Goal: Contribute content: Add original content to the website for others to see

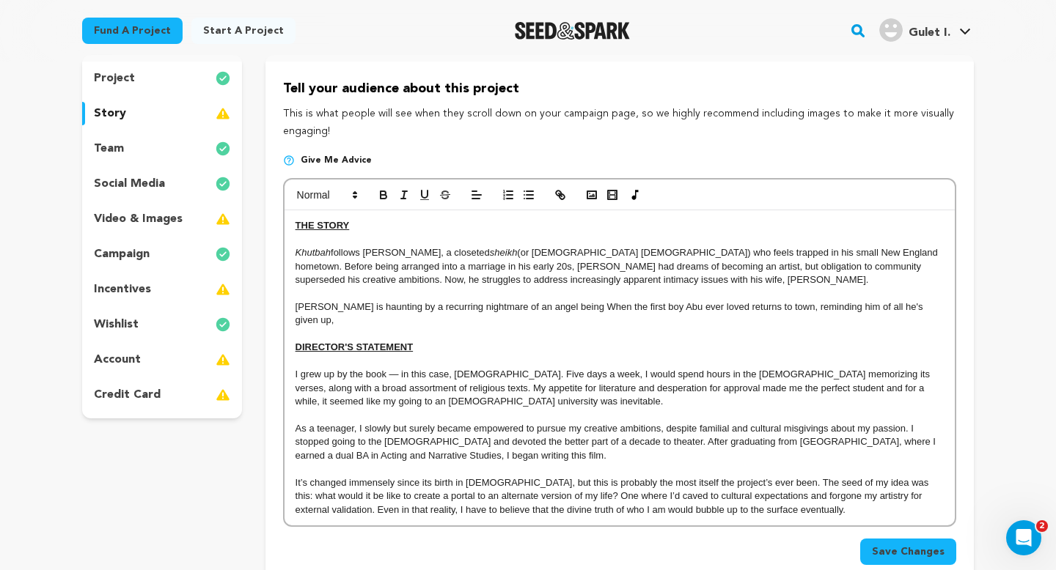
click at [336, 310] on p "[PERSON_NAME] is haunting by a recurring nightmare of an angel being When the f…" at bounding box center [619, 314] width 648 height 27
drag, startPoint x: 372, startPoint y: 308, endPoint x: 315, endPoint y: 306, distance: 57.9
click at [315, 306] on p "[PERSON_NAME] is haunting by a recurring nightmare of an angel being When the f…" at bounding box center [619, 314] width 648 height 27
click at [548, 308] on p "[PERSON_NAME] has been having a recurring nightmare of an angel being When the …" at bounding box center [619, 314] width 648 height 27
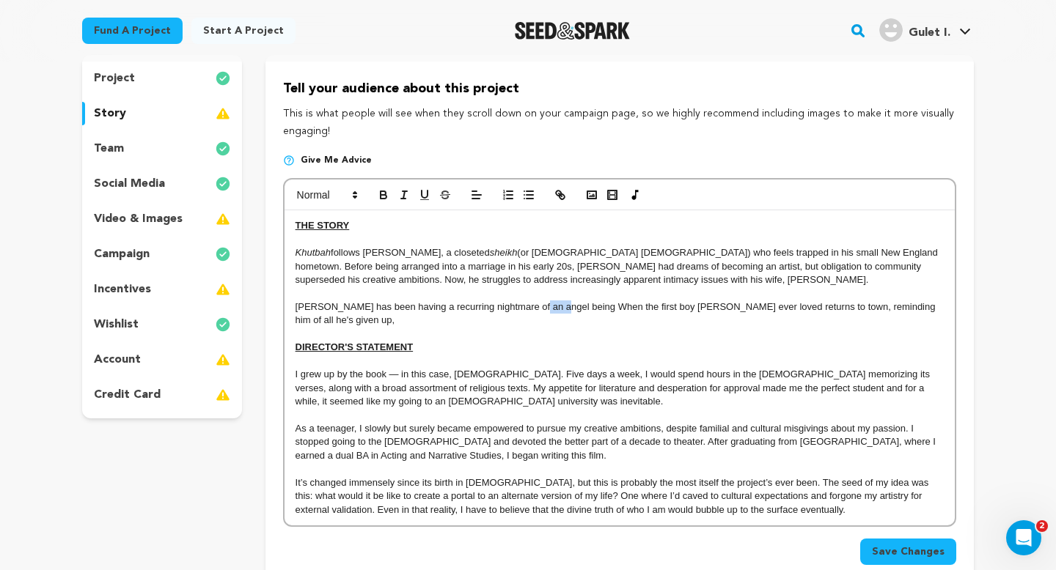
click at [548, 308] on p "[PERSON_NAME] has been having a recurring nightmare of an angel being When the …" at bounding box center [619, 314] width 648 height 27
click at [580, 316] on p "[PERSON_NAME] has been having a recurring nightmare of an angel cast out of hea…" at bounding box center [619, 314] width 648 height 27
drag, startPoint x: 612, startPoint y: 309, endPoint x: 282, endPoint y: 312, distance: 330.0
click at [282, 312] on div "Tell your audience about this project This is what people will see when they sc…" at bounding box center [619, 325] width 708 height 540
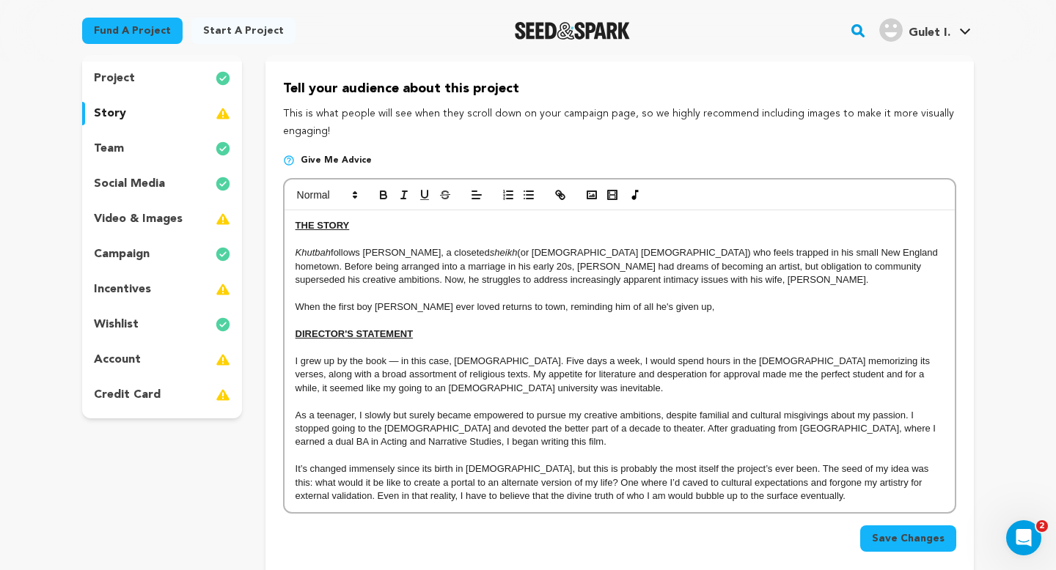
click at [298, 309] on p "When the first boy [PERSON_NAME] ever loved returns to town, reminding him of a…" at bounding box center [619, 307] width 648 height 13
click at [683, 309] on p "When the first boy [PERSON_NAME] ever loved returns to town, reminding him of a…" at bounding box center [619, 307] width 648 height 13
click at [532, 282] on p "Khutbah follows [PERSON_NAME], a closeted sheikh (or [DEMOGRAPHIC_DATA] [DEMOGR…" at bounding box center [619, 266] width 648 height 40
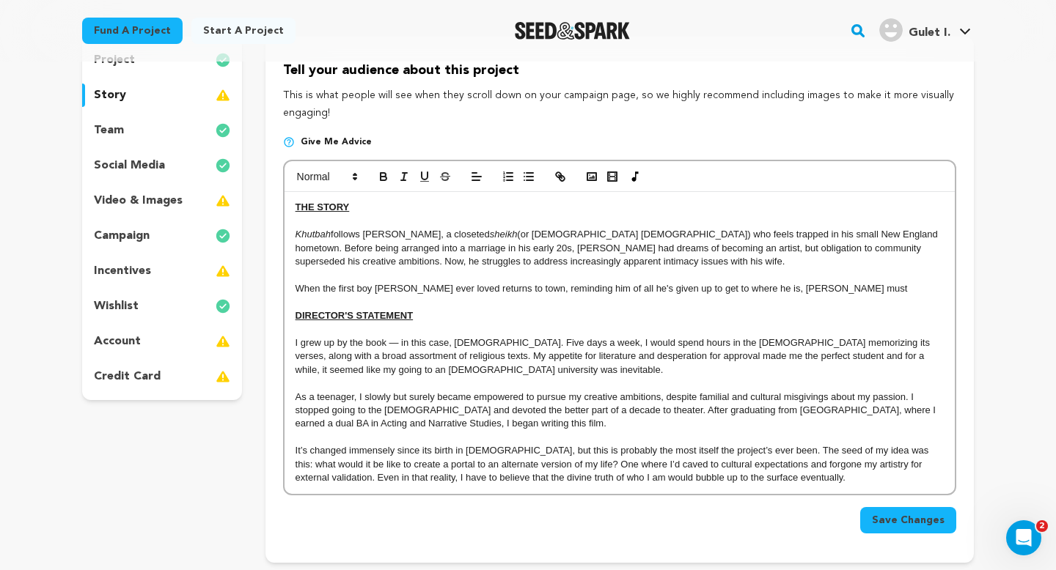
scroll to position [159, 0]
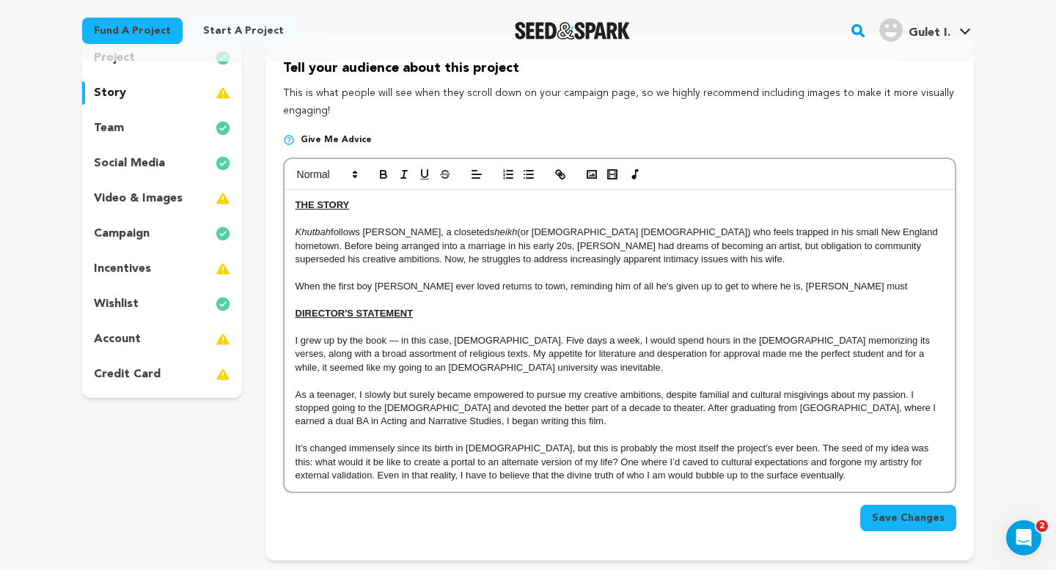
click at [798, 287] on p "When the first boy [PERSON_NAME] ever loved returns to town, reminding him of a…" at bounding box center [619, 286] width 648 height 13
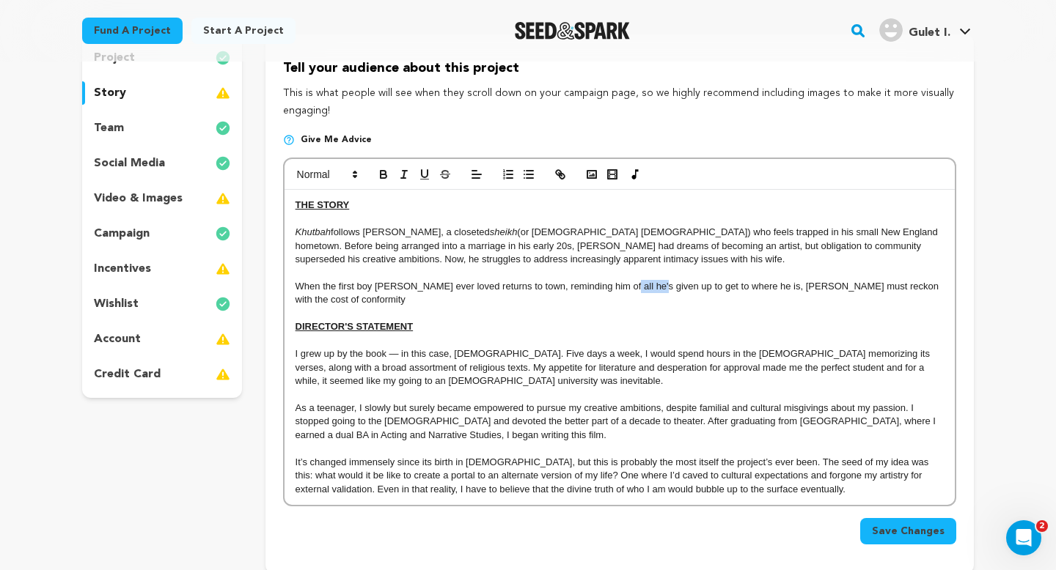
drag, startPoint x: 649, startPoint y: 287, endPoint x: 616, endPoint y: 288, distance: 33.0
click at [616, 288] on p "When the first boy [PERSON_NAME] ever loved returns to town, reminding him of a…" at bounding box center [619, 293] width 648 height 27
click at [936, 283] on p "When the first boy [PERSON_NAME] ever loved returns to town, reminding him of a…" at bounding box center [619, 293] width 648 height 27
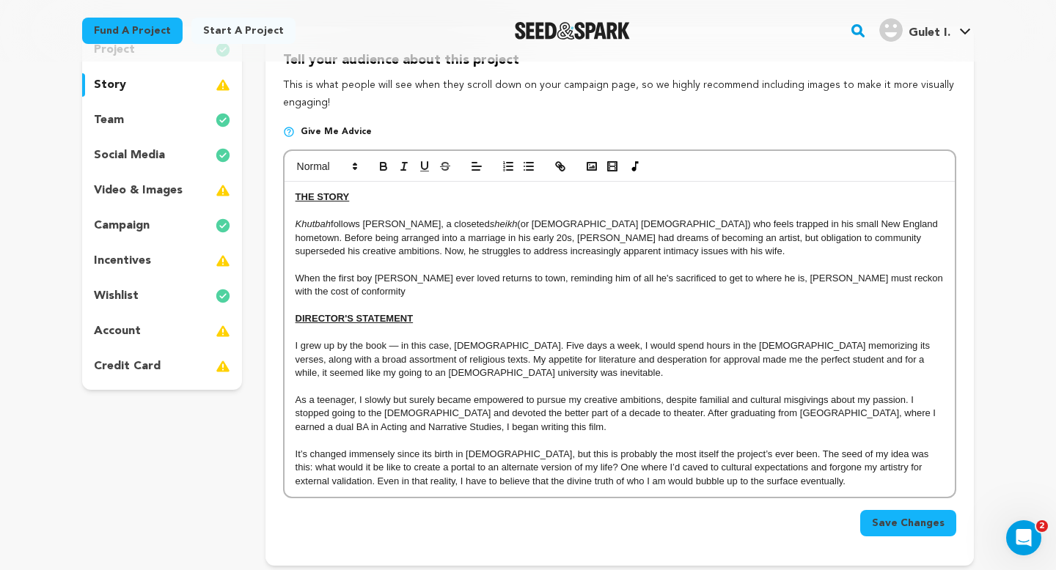
click at [885, 402] on p "As a teenager, I slowly but surely became empowered to pursue my creative ambit…" at bounding box center [619, 414] width 648 height 40
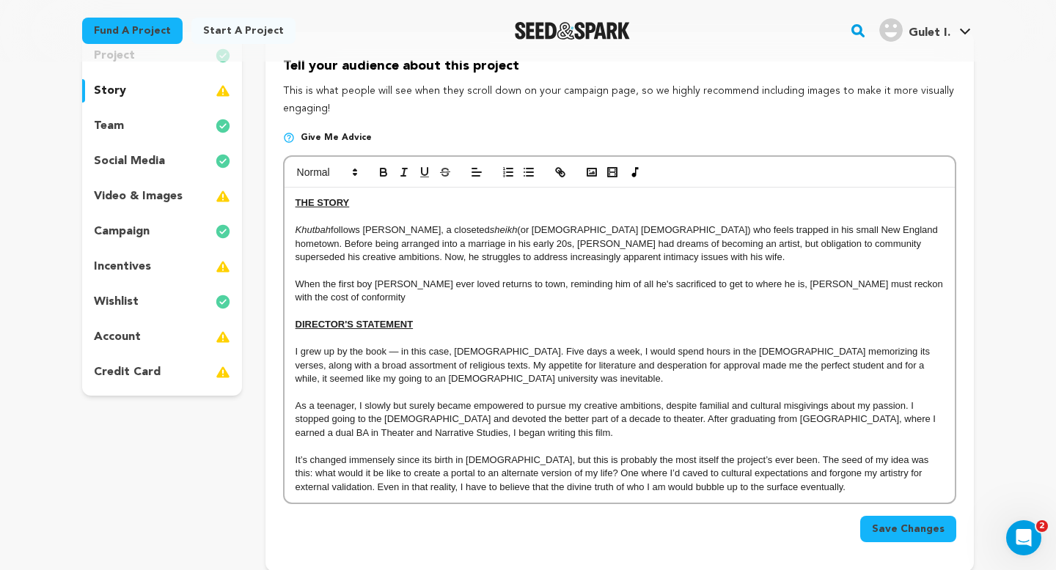
scroll to position [158, 0]
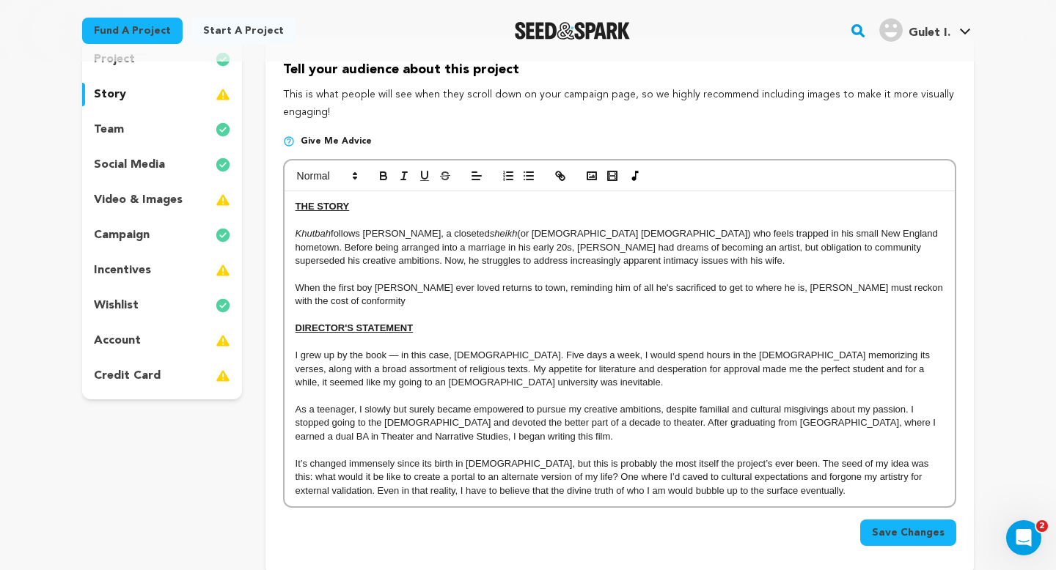
click at [936, 290] on p "When the first boy [PERSON_NAME] ever loved returns to town, reminding him of a…" at bounding box center [619, 295] width 648 height 27
drag, startPoint x: 938, startPoint y: 293, endPoint x: 841, endPoint y: 293, distance: 96.8
click at [841, 293] on p "When the first boy [PERSON_NAME] ever loved returns to town, reminding him of a…" at bounding box center [619, 295] width 648 height 27
click at [424, 304] on p "When the first boy [PERSON_NAME] ever loved returns to town, reminding him of a…" at bounding box center [619, 295] width 648 height 27
click at [421, 304] on p "When the first boy [PERSON_NAME] ever loved returns to town, reminding him of a…" at bounding box center [619, 295] width 648 height 27
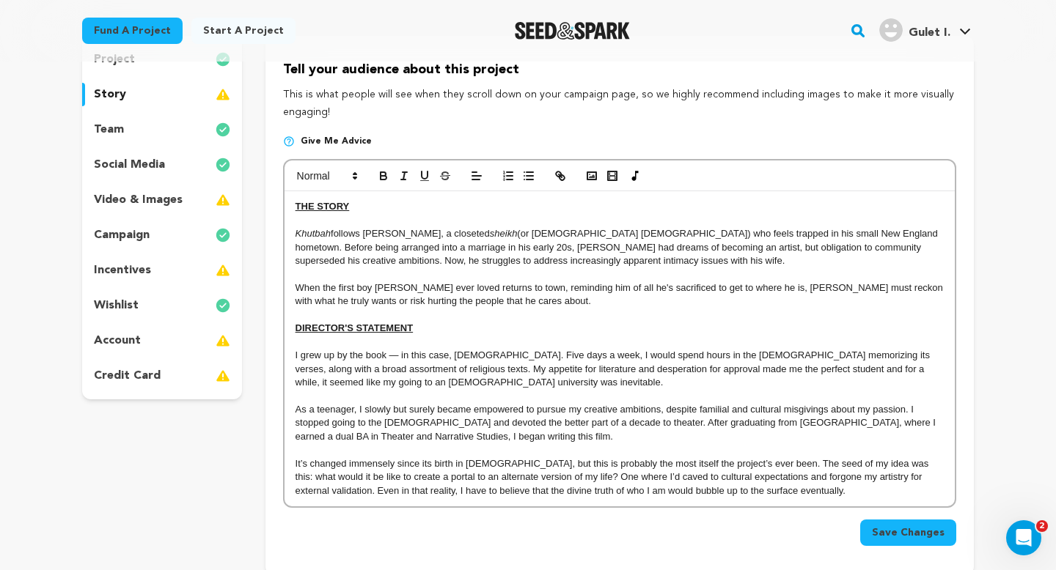
click at [485, 304] on p "When the first boy [PERSON_NAME] ever loved returns to town, reminding him of a…" at bounding box center [619, 295] width 648 height 27
click at [297, 289] on p "When the first boy [PERSON_NAME] ever loved returns to town, reminding him of a…" at bounding box center [619, 295] width 648 height 27
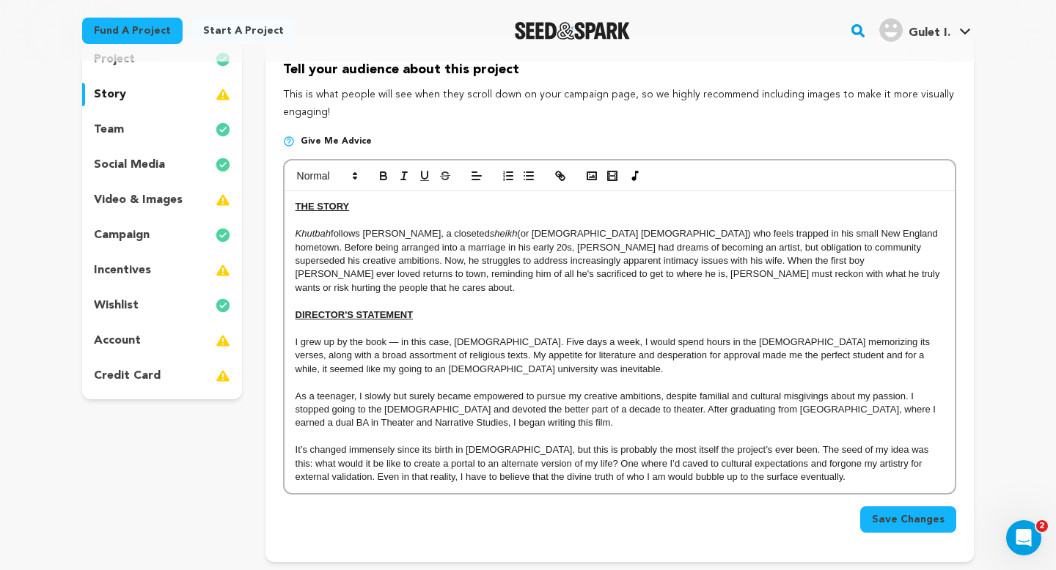
click at [696, 276] on p "Khutbah follows [PERSON_NAME], a closeted sheikh (or [DEMOGRAPHIC_DATA] [DEMOGR…" at bounding box center [619, 260] width 648 height 67
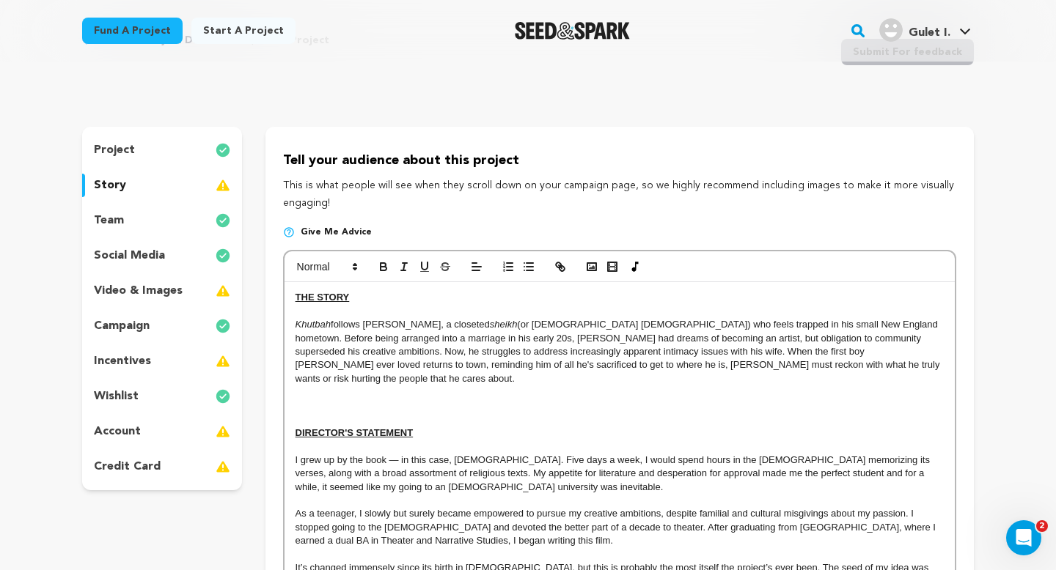
scroll to position [81, 0]
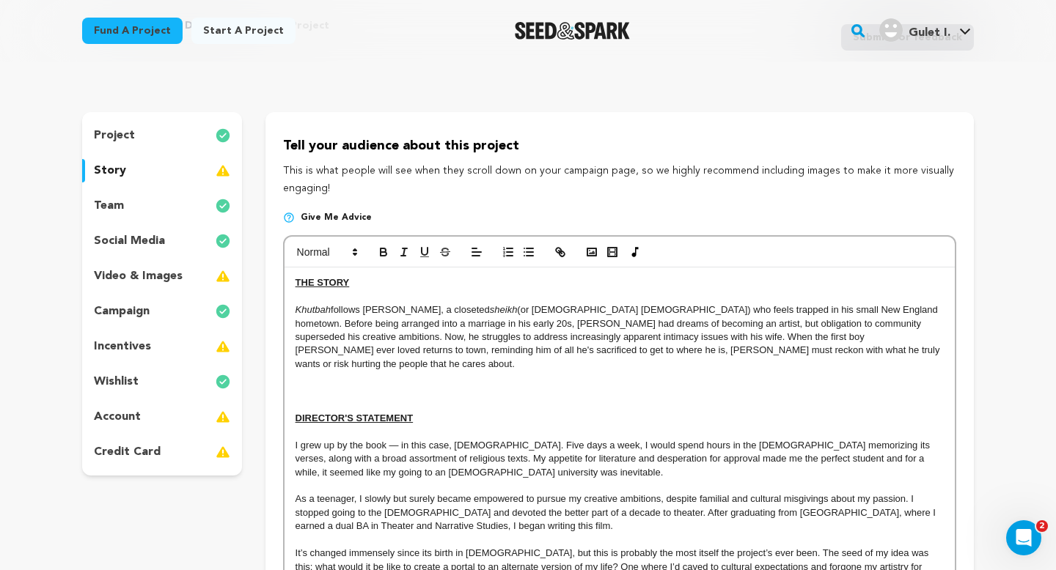
click at [191, 133] on div "project" at bounding box center [162, 135] width 160 height 23
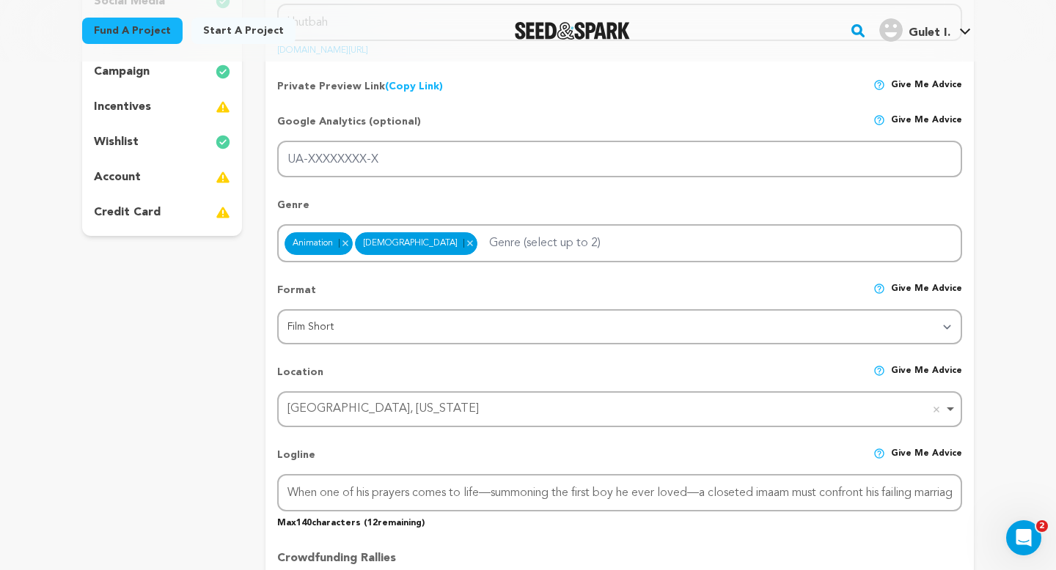
scroll to position [155, 0]
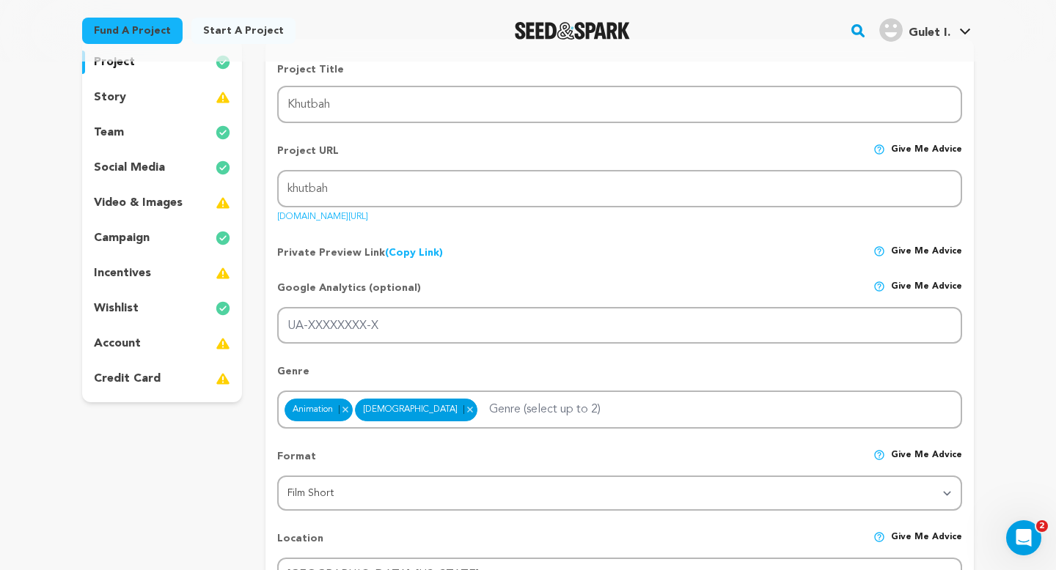
click at [192, 95] on div "story" at bounding box center [162, 97] width 160 height 23
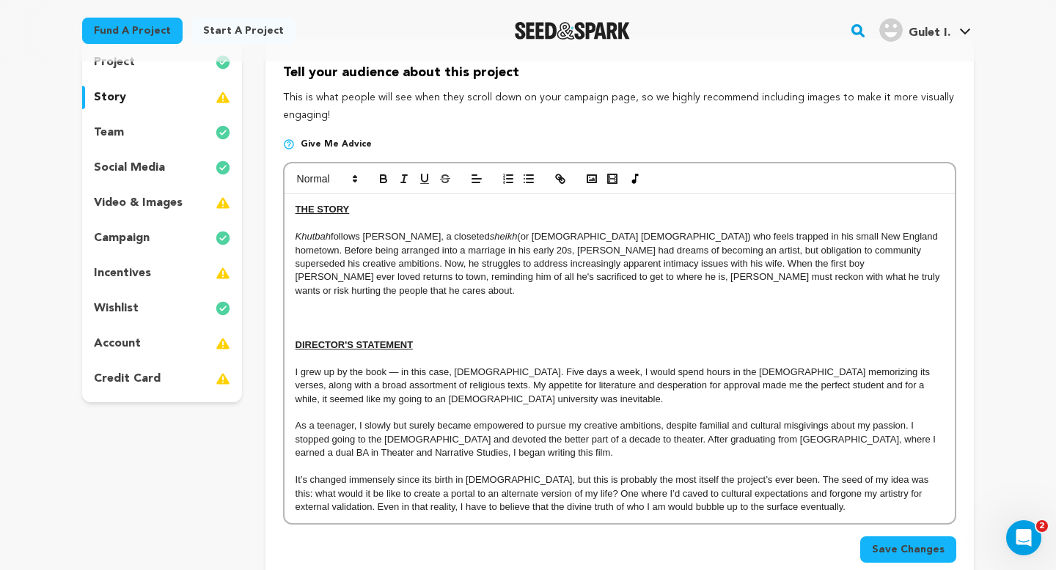
click at [741, 312] on p at bounding box center [619, 318] width 648 height 13
click at [402, 177] on icon "button" at bounding box center [403, 178] width 13 height 13
click at [405, 177] on icon "button" at bounding box center [403, 178] width 13 height 13
drag, startPoint x: 581, startPoint y: 304, endPoint x: 292, endPoint y: 309, distance: 289.7
click at [292, 309] on div "THE STORY Khutbah follows [PERSON_NAME], a closeted sheikh (or [DEMOGRAPHIC_DAT…" at bounding box center [619, 358] width 670 height 328
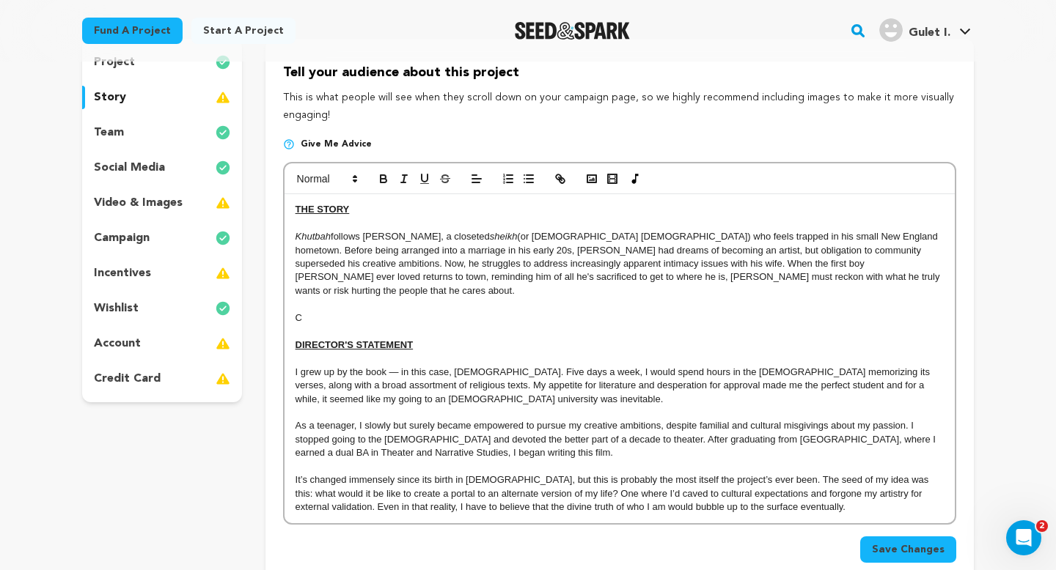
click at [428, 312] on p "C" at bounding box center [619, 318] width 648 height 13
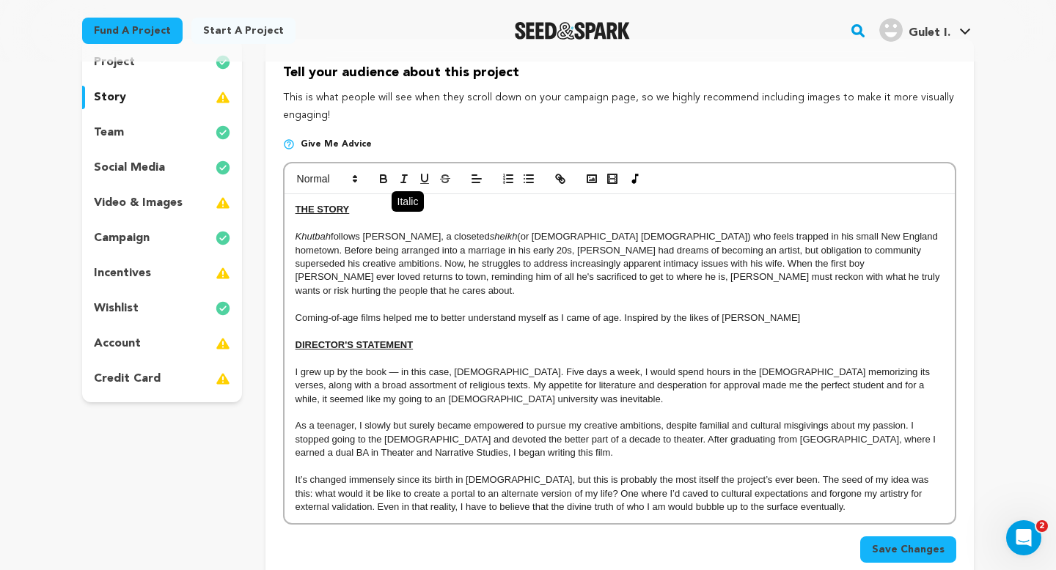
click at [405, 183] on line "button" at bounding box center [403, 183] width 4 height 0
click at [406, 182] on icon "button" at bounding box center [403, 178] width 13 height 13
click at [403, 177] on line "button" at bounding box center [403, 178] width 1 height 7
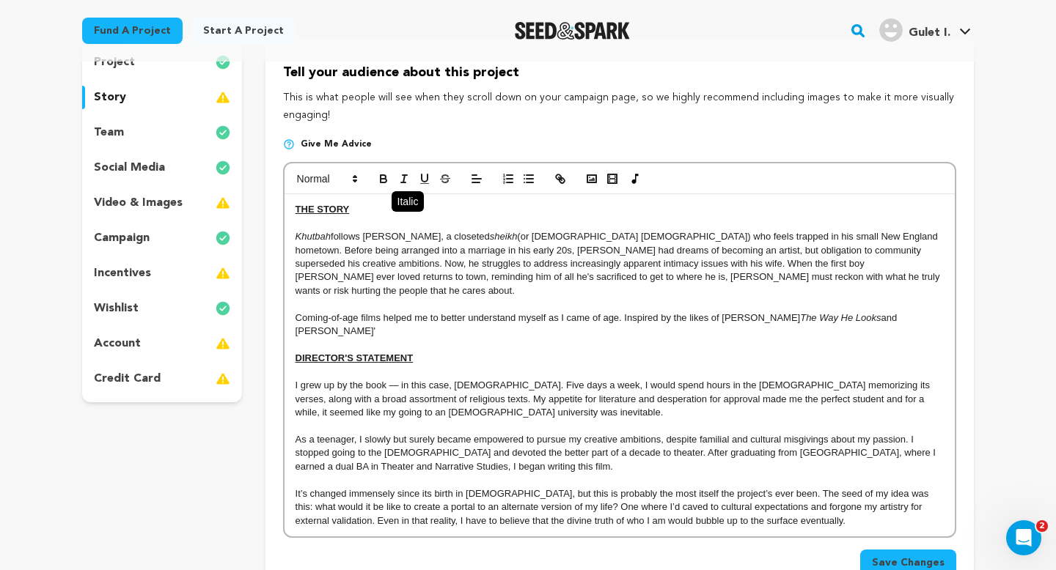
click at [405, 181] on icon "button" at bounding box center [403, 178] width 13 height 13
click at [404, 178] on line "button" at bounding box center [403, 178] width 1 height 7
click at [619, 312] on p "Coming-of-age films helped me to better understand myself as I came of age. Ins…" at bounding box center [619, 325] width 648 height 27
click at [618, 441] on p "As a teenager, I slowly but surely became empowered to pursue my creative ambit…" at bounding box center [619, 453] width 648 height 40
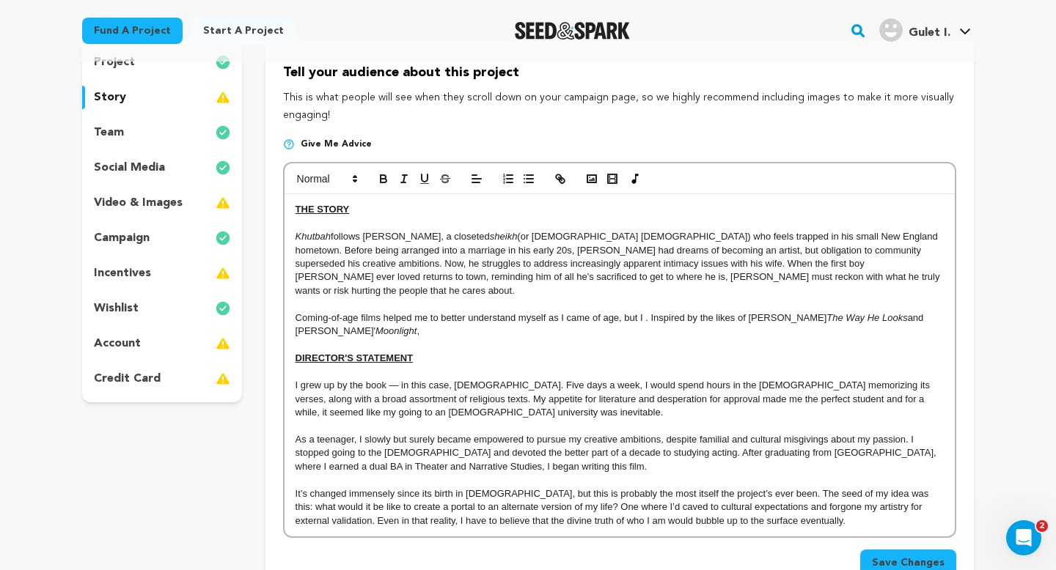
click at [646, 312] on p "Coming-of-age films helped me to better understand myself as I came of age, but…" at bounding box center [619, 325] width 648 height 27
click at [737, 322] on p "Coming-of-age films helped me to better understand myself as I came of age but …" at bounding box center [619, 325] width 648 height 27
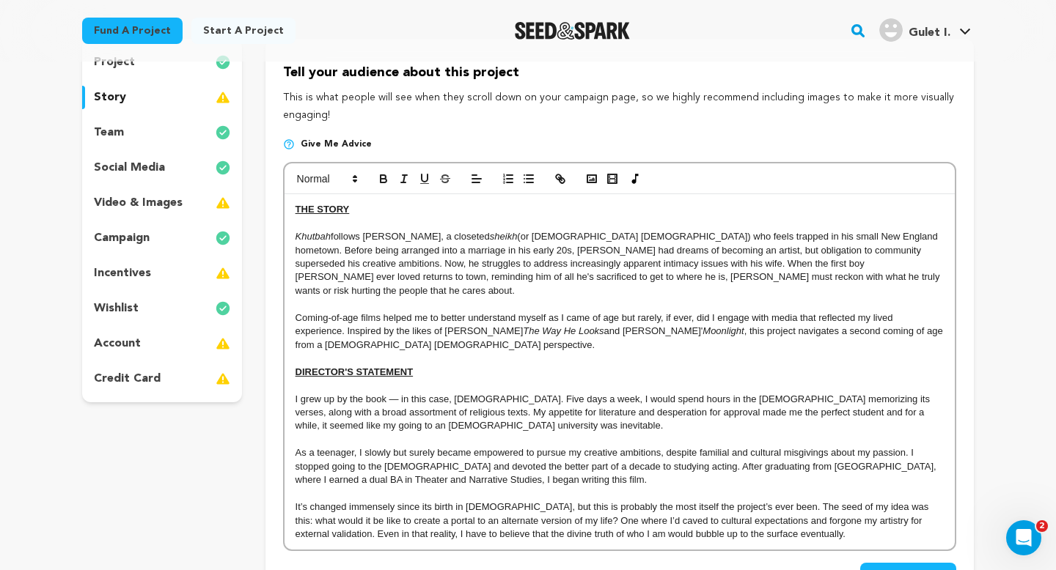
click at [439, 312] on p "Coming-of-age films helped me to better understand myself as I came of age but …" at bounding box center [619, 332] width 648 height 40
click at [657, 332] on p "Coming-of-age films helped me better understand myself as I came of age but rar…" at bounding box center [619, 332] width 648 height 40
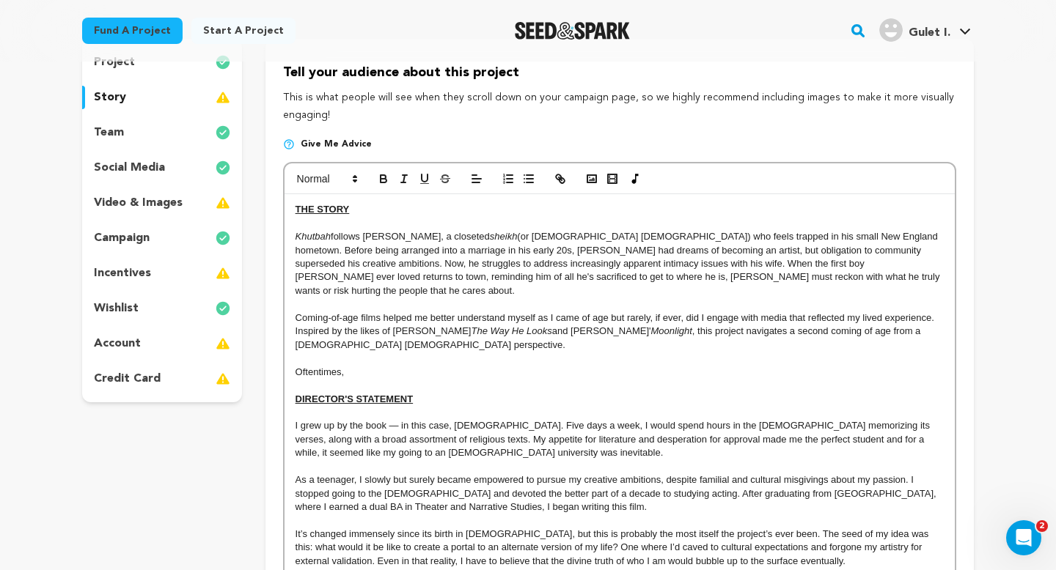
drag, startPoint x: 353, startPoint y: 358, endPoint x: 295, endPoint y: 358, distance: 57.9
click at [295, 366] on p "Oftentimes," at bounding box center [619, 372] width 648 height 13
click at [499, 279] on p "Khutbah follows [PERSON_NAME], a closeted sheikh (or [DEMOGRAPHIC_DATA] [DEMOGR…" at bounding box center [619, 263] width 648 height 67
click at [728, 278] on p "Khutbah follows [PERSON_NAME], a closeted sheikh (or [DEMOGRAPHIC_DATA] [DEMOGR…" at bounding box center [619, 263] width 648 height 67
click at [480, 366] on p "Oftentimes," at bounding box center [619, 372] width 648 height 13
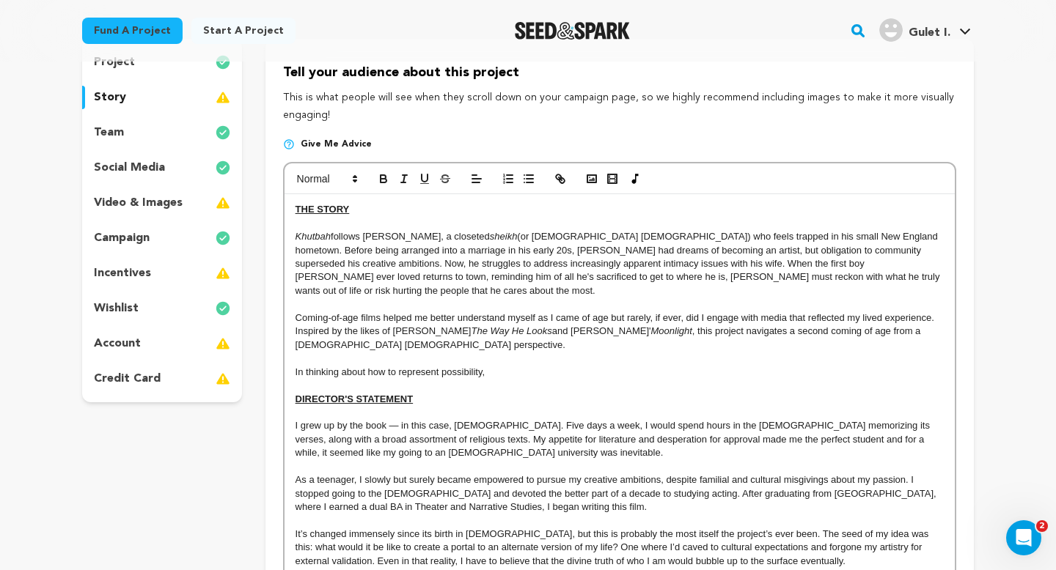
drag, startPoint x: 510, startPoint y: 359, endPoint x: 257, endPoint y: 359, distance: 253.7
click at [257, 359] on div "project story team social media video & images campaign incentives wishlist" at bounding box center [528, 342] width 892 height 607
click at [400, 366] on p "The animation in this piece plays two key roles." at bounding box center [619, 372] width 648 height 13
click at [517, 366] on p "The animation in this piece plays two key roles." at bounding box center [619, 372] width 648 height 13
drag, startPoint x: 520, startPoint y: 361, endPoint x: 306, endPoint y: 361, distance: 213.4
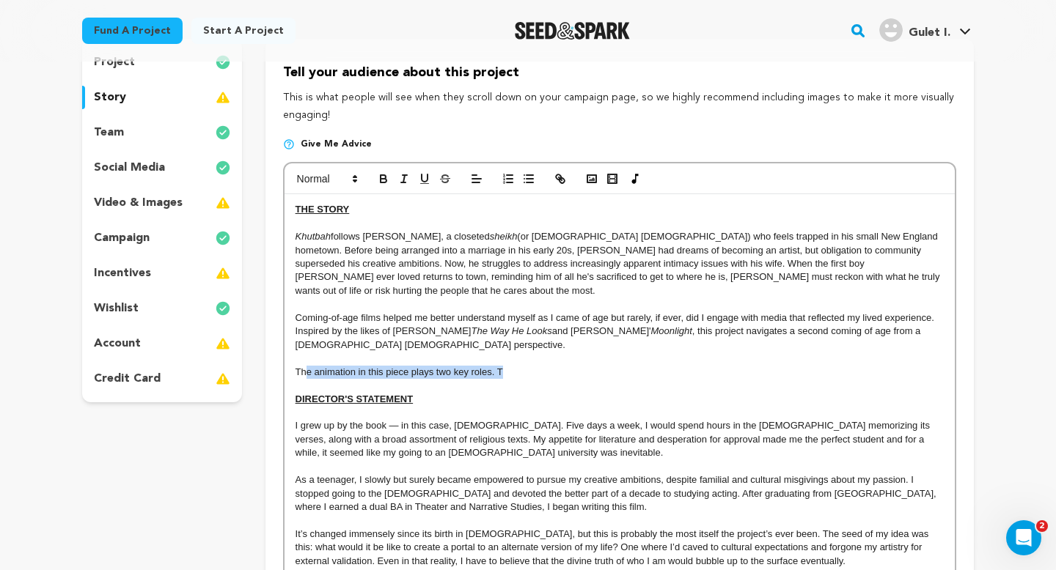
click at [306, 366] on p "The animation in this piece plays two key roles. T" at bounding box center [619, 372] width 648 height 13
click at [535, 366] on p "The animation in this piece plays two key roles. T" at bounding box center [619, 372] width 648 height 13
drag, startPoint x: 584, startPoint y: 360, endPoint x: 297, endPoint y: 358, distance: 287.4
click at [297, 366] on p "The animation in this piece plays two key roles. Firstly, I wanted" at bounding box center [619, 372] width 648 height 13
click at [574, 366] on p "The animation in this piece plays two key roles. Firstly, I wanted" at bounding box center [619, 372] width 648 height 13
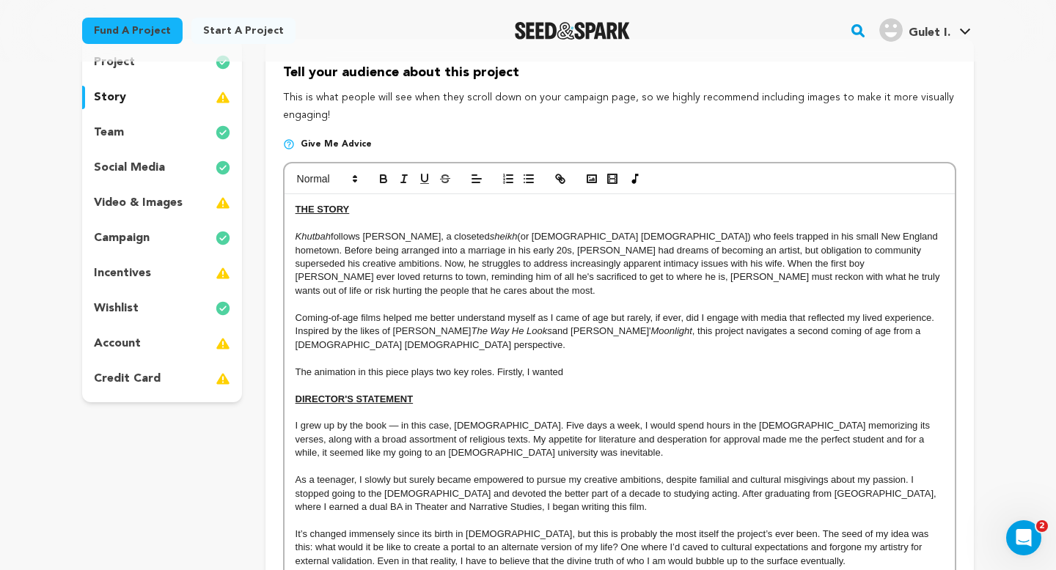
drag, startPoint x: 587, startPoint y: 361, endPoint x: 413, endPoint y: 354, distance: 173.9
click at [413, 366] on p "The animation in this piece plays two key roles. Firstly, I wanted" at bounding box center [619, 372] width 648 height 13
click at [534, 366] on p "The animation in this piece is largely inspired by my Uncle [PERSON_NAME], who …" at bounding box center [619, 372] width 648 height 13
click at [408, 182] on icon "button" at bounding box center [403, 178] width 13 height 13
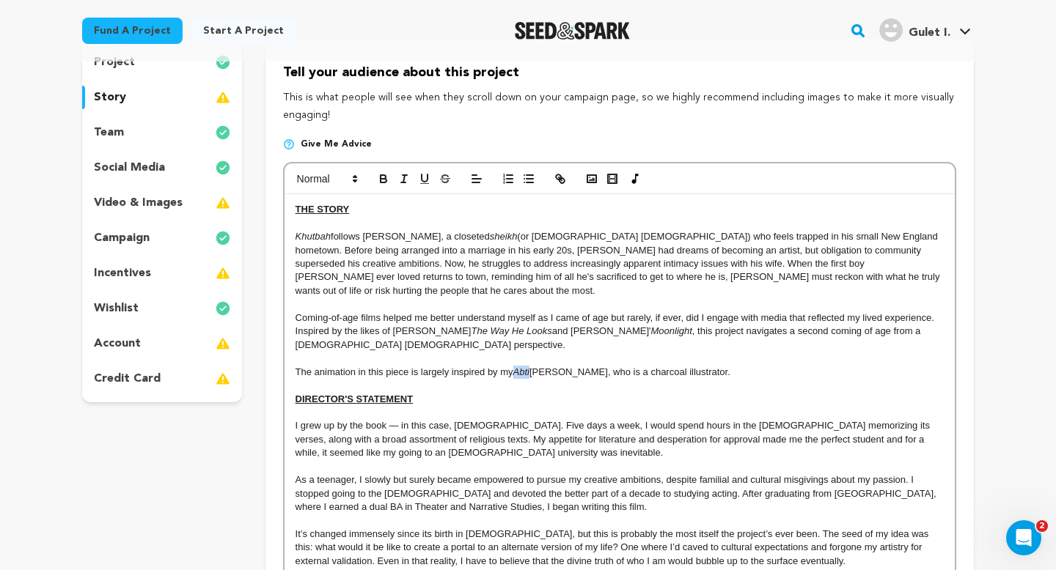
drag, startPoint x: 532, startPoint y: 359, endPoint x: 518, endPoint y: 358, distance: 14.7
click at [518, 366] on p "The animation in this piece is largely inspired by my Abti [PERSON_NAME], who i…" at bounding box center [619, 372] width 648 height 13
click at [403, 175] on line "button" at bounding box center [403, 178] width 1 height 7
click at [533, 366] on p "The animation in this piece is largely inspired by my Abti [PERSON_NAME], who i…" at bounding box center [619, 372] width 648 height 13
click at [778, 366] on p "The animation in this piece is largely inspired by my Abti (Somali for 'uncle')…" at bounding box center [619, 372] width 648 height 13
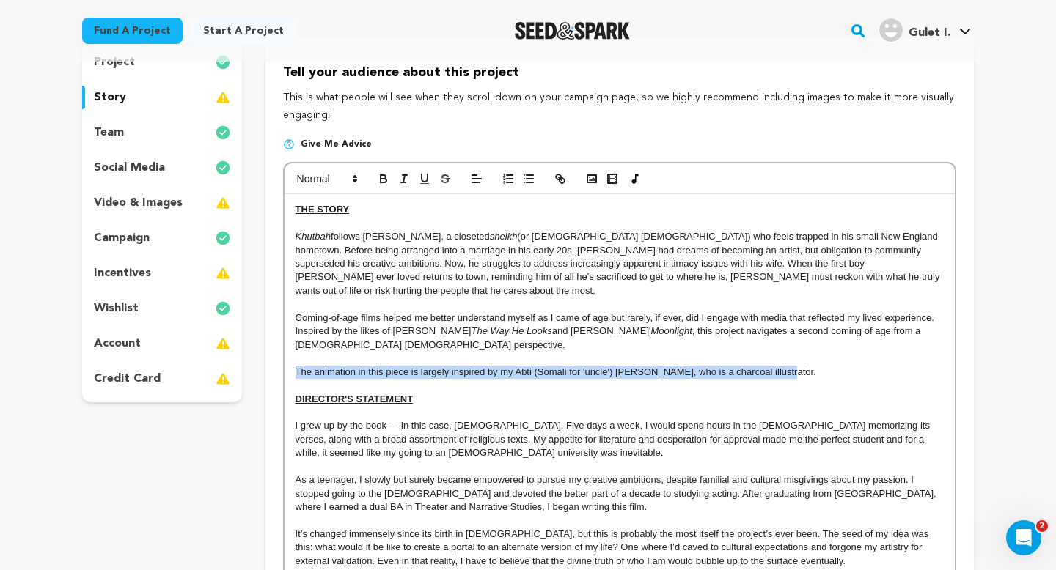
drag, startPoint x: 789, startPoint y: 358, endPoint x: 276, endPoint y: 353, distance: 513.3
click at [276, 353] on div "Tell your audience about this project This is what people will see when they sc…" at bounding box center [619, 342] width 708 height 607
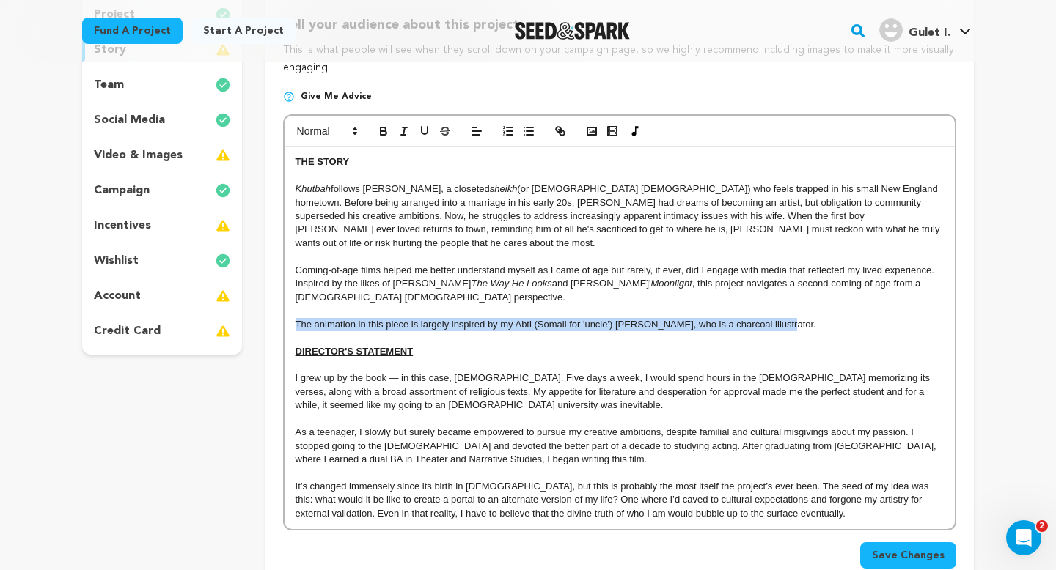
scroll to position [204, 0]
click at [797, 317] on p "The animation in this piece is largely inspired by my Abti (Somali for 'uncle')…" at bounding box center [619, 323] width 648 height 13
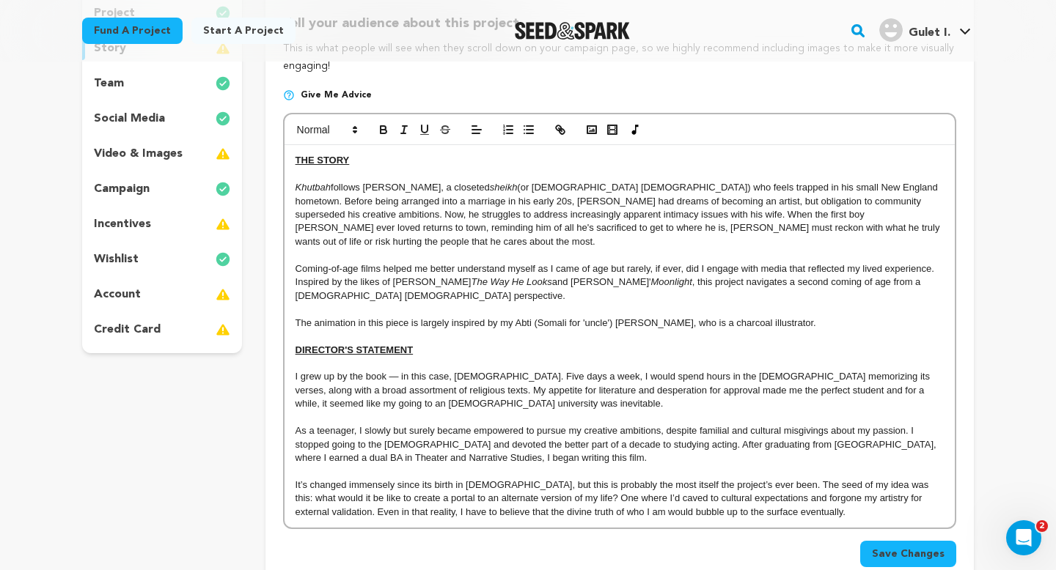
click at [293, 306] on div "THE STORY Khutbah follows [PERSON_NAME], a closeted sheikh (or [DEMOGRAPHIC_DAT…" at bounding box center [619, 336] width 670 height 383
click at [785, 317] on p "The animation in this piece is largely inspired by my Abti (Somali for 'uncle')…" at bounding box center [619, 323] width 648 height 13
drag, startPoint x: 408, startPoint y: 310, endPoint x: 294, endPoint y: 311, distance: 114.4
click at [294, 311] on div "THE STORY Khutbah follows [PERSON_NAME], a closeted sheikh (or [DEMOGRAPHIC_DAT…" at bounding box center [619, 336] width 670 height 383
click at [707, 317] on p "[PERSON_NAME]'s signature illustration style is largely inspired by my Abti (So…" at bounding box center [619, 323] width 648 height 13
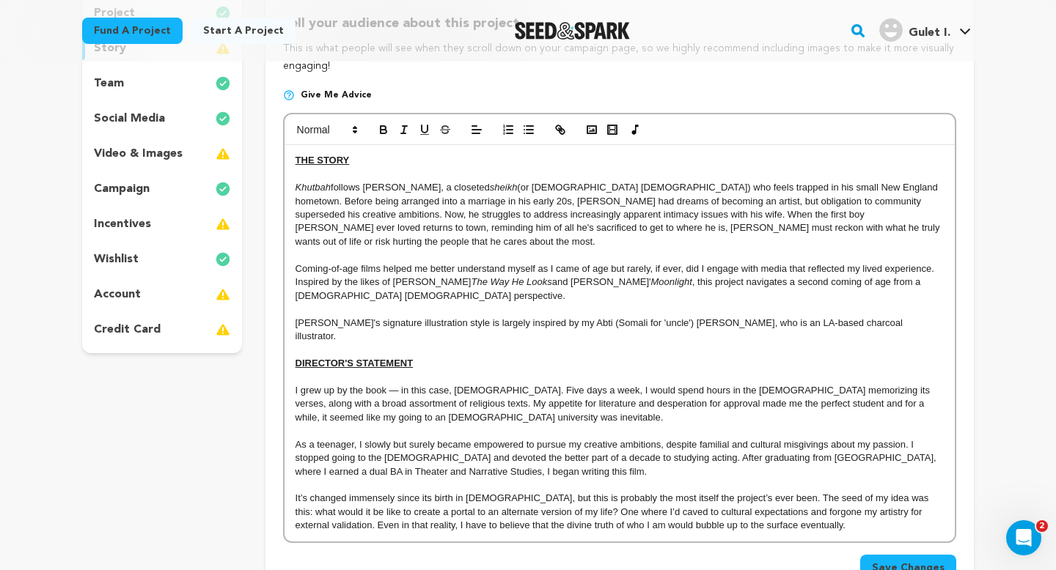
click at [869, 317] on p "[PERSON_NAME]'s signature illustration style is largely inspired by my Abti (So…" at bounding box center [619, 330] width 648 height 27
click at [475, 323] on p "[PERSON_NAME]'s signature illustration style is largely inspired by my Abti (So…" at bounding box center [619, 330] width 648 height 27
click at [586, 326] on p "[PERSON_NAME]'s signature illustration style is largely inspired by my Abti (So…" at bounding box center [619, 330] width 648 height 27
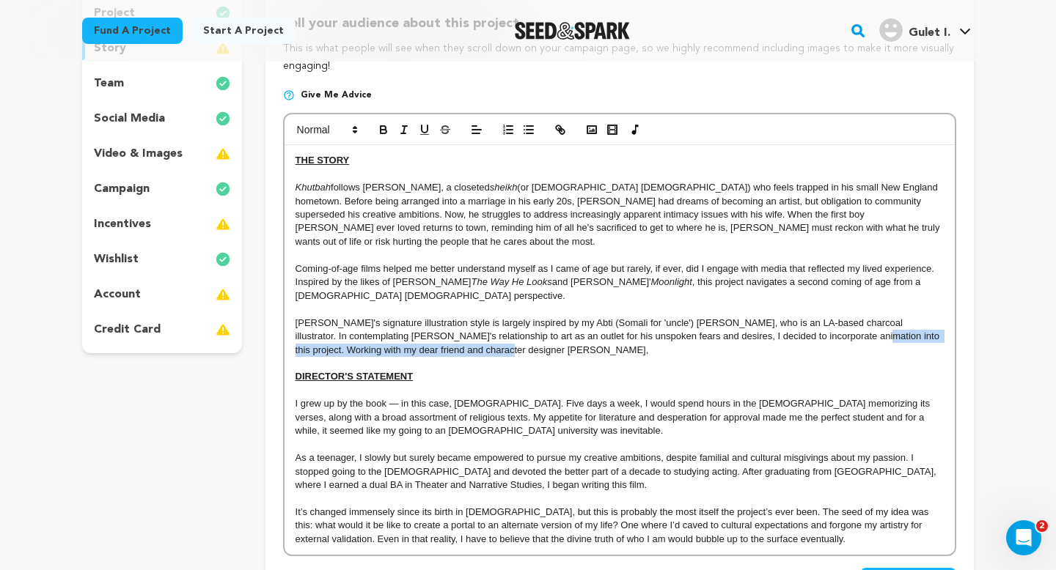
drag, startPoint x: 799, startPoint y: 334, endPoint x: 792, endPoint y: 328, distance: 9.9
click at [792, 328] on p "[PERSON_NAME]'s signature illustration style is largely inspired by my Abti (So…" at bounding box center [619, 337] width 648 height 40
click at [507, 323] on p "[PERSON_NAME]'s signature illustration style is largely inspired by my Abti (So…" at bounding box center [619, 337] width 648 height 40
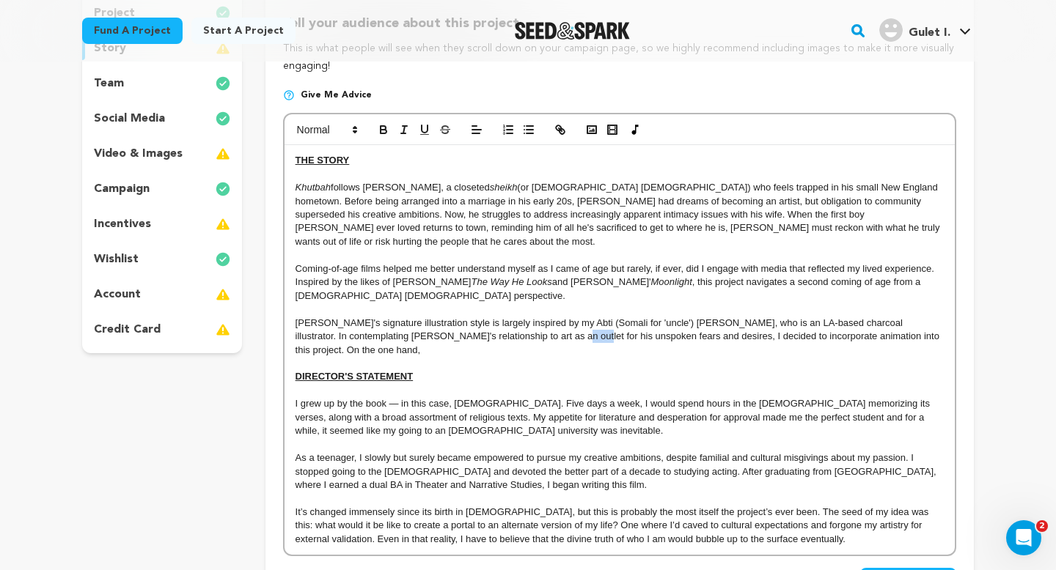
click at [507, 323] on p "[PERSON_NAME]'s signature illustration style is largely inspired by my Abti (So…" at bounding box center [619, 337] width 648 height 40
click at [884, 324] on p "[PERSON_NAME]'s signature illustration style is largely inspired by my Abti (So…" at bounding box center [619, 337] width 648 height 40
drag, startPoint x: 884, startPoint y: 324, endPoint x: 789, endPoint y: 323, distance: 94.6
click at [789, 323] on p "[PERSON_NAME]'s signature illustration style is largely inspired by my Abti (So…" at bounding box center [619, 337] width 648 height 40
click at [766, 323] on p "[PERSON_NAME]'s signature illustration style is largely inspired by my Abti (So…" at bounding box center [619, 337] width 648 height 40
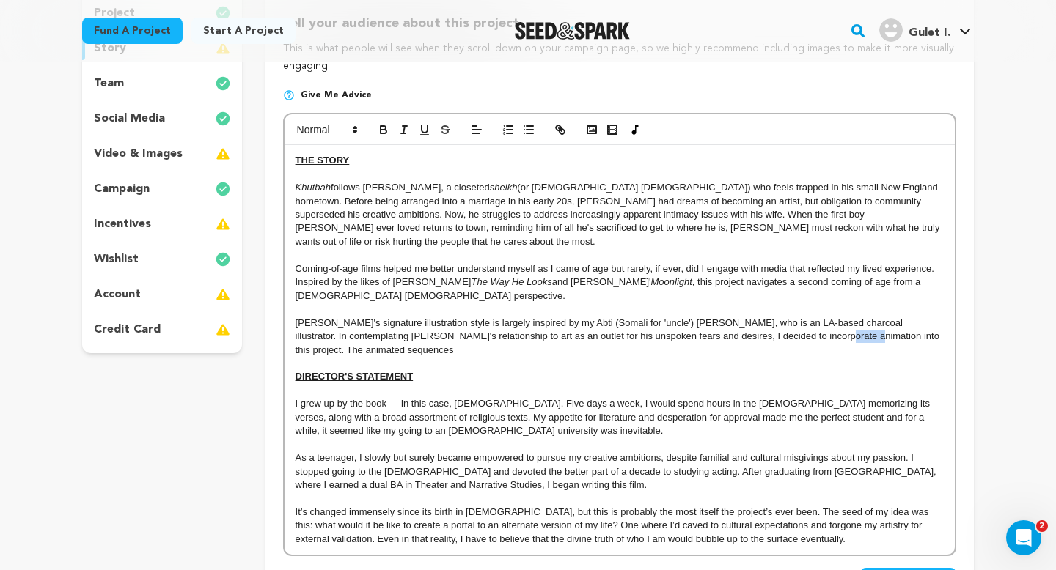
click at [766, 323] on p "[PERSON_NAME]'s signature illustration style is largely inspired by my Abti (So…" at bounding box center [619, 337] width 648 height 40
click at [896, 328] on p "[PERSON_NAME]'s signature illustration style is largely inspired by my Abti (So…" at bounding box center [619, 337] width 648 height 40
click at [777, 321] on p "[PERSON_NAME]'s signature illustration style is largely inspired by my Abti (So…" at bounding box center [619, 337] width 648 height 40
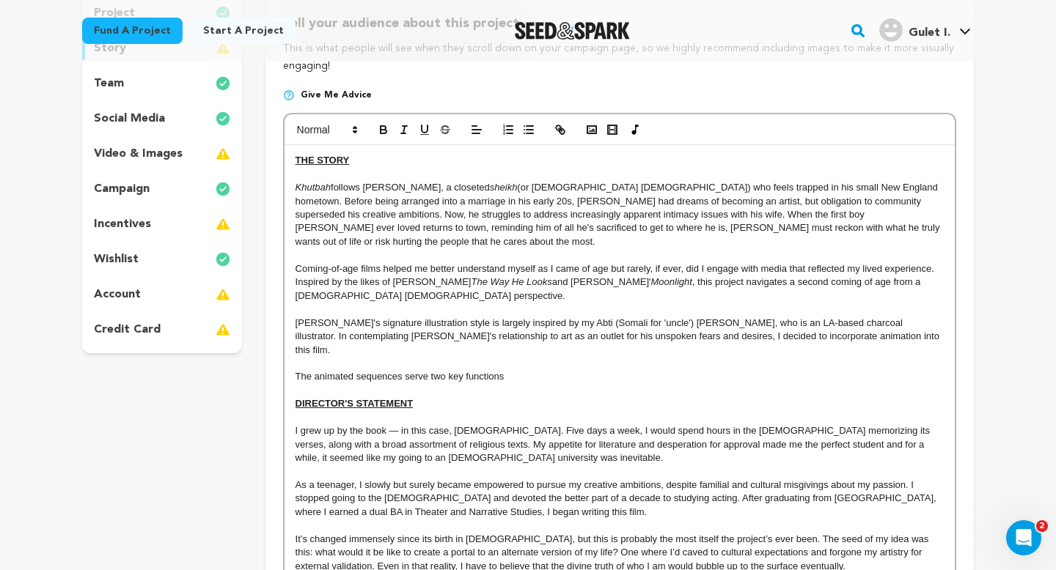
click at [691, 370] on p "The animated sequences serve two key functions" at bounding box center [619, 376] width 648 height 13
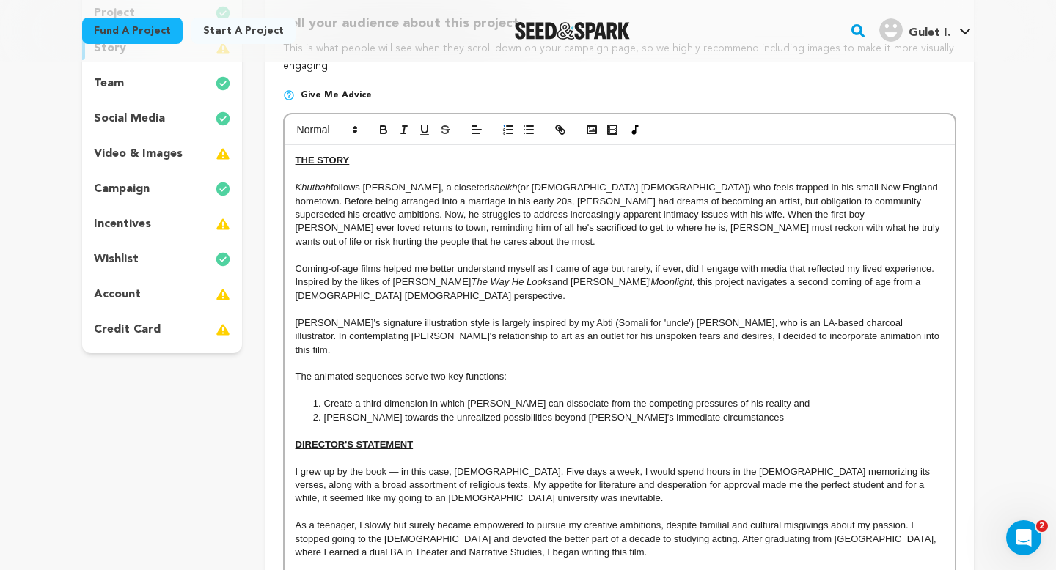
click at [739, 397] on li "Create a third dimension in which [PERSON_NAME] can dissociate from the competi…" at bounding box center [626, 403] width 634 height 13
click at [699, 411] on li "[PERSON_NAME] towards the unrealized possibilities beyond [PERSON_NAME]'s immed…" at bounding box center [626, 417] width 634 height 13
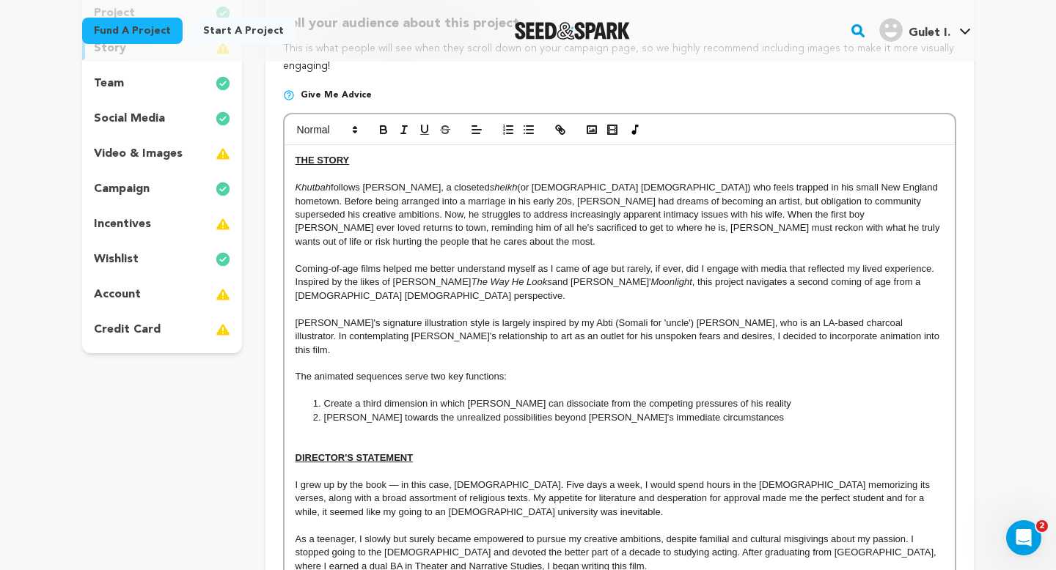
click at [608, 384] on p at bounding box center [619, 390] width 648 height 13
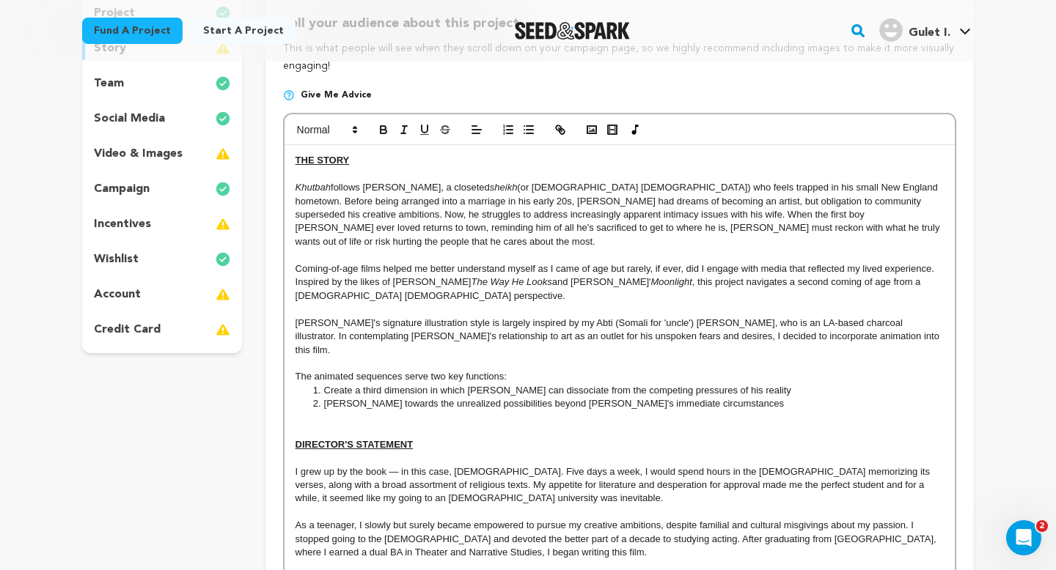
click at [622, 411] on p at bounding box center [619, 417] width 648 height 13
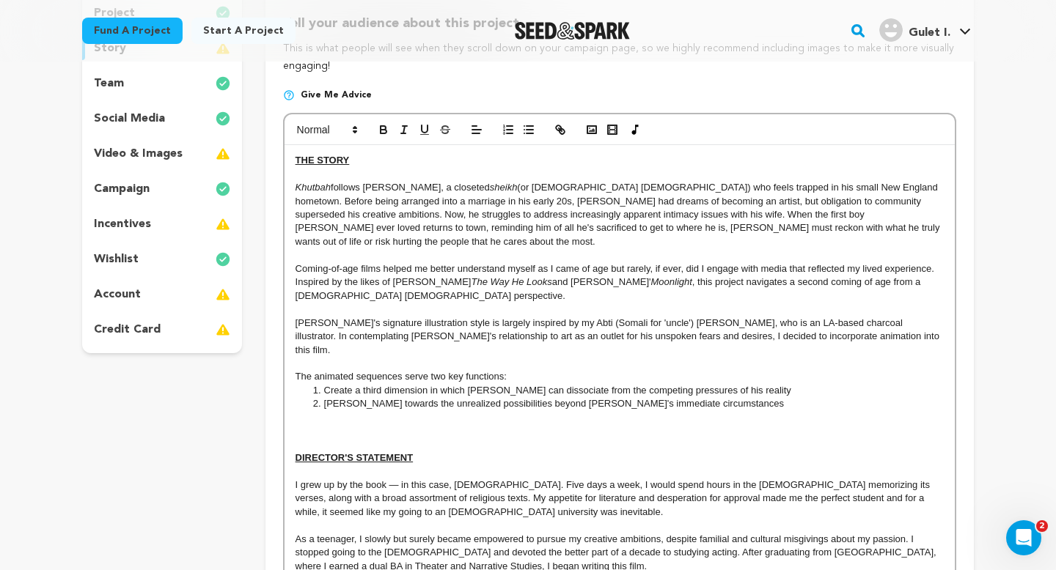
click at [295, 370] on p "The animated sequences serve two key functions:" at bounding box center [619, 376] width 648 height 13
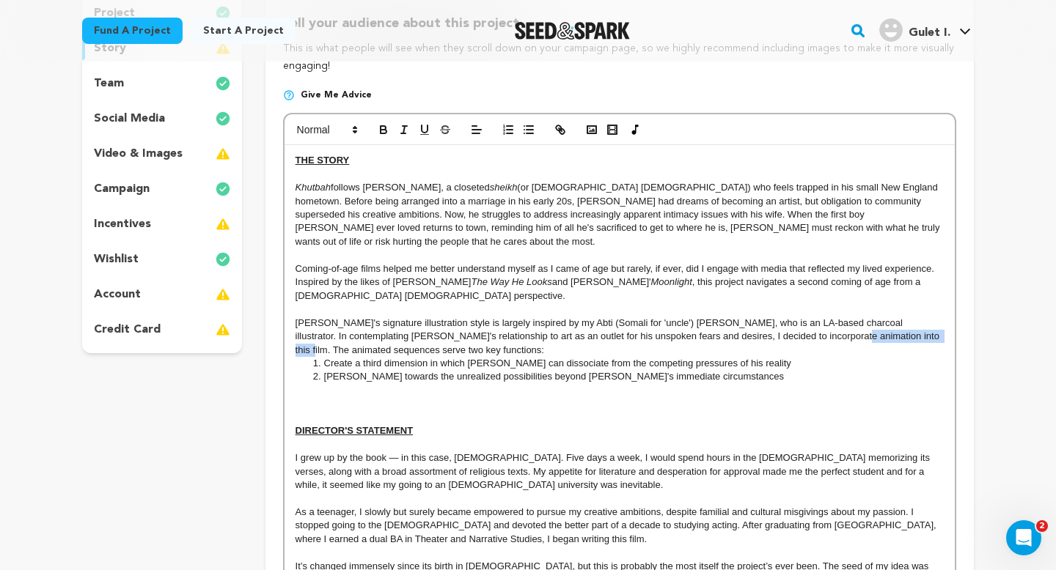
drag, startPoint x: 880, startPoint y: 325, endPoint x: 771, endPoint y: 325, distance: 109.3
click at [771, 325] on p "[PERSON_NAME]'s signature illustration style is largely inspired by my Abti (So…" at bounding box center [619, 337] width 648 height 40
click at [833, 335] on p "[PERSON_NAME]'s signature illustration style is largely inspired by my Abti (So…" at bounding box center [619, 337] width 648 height 40
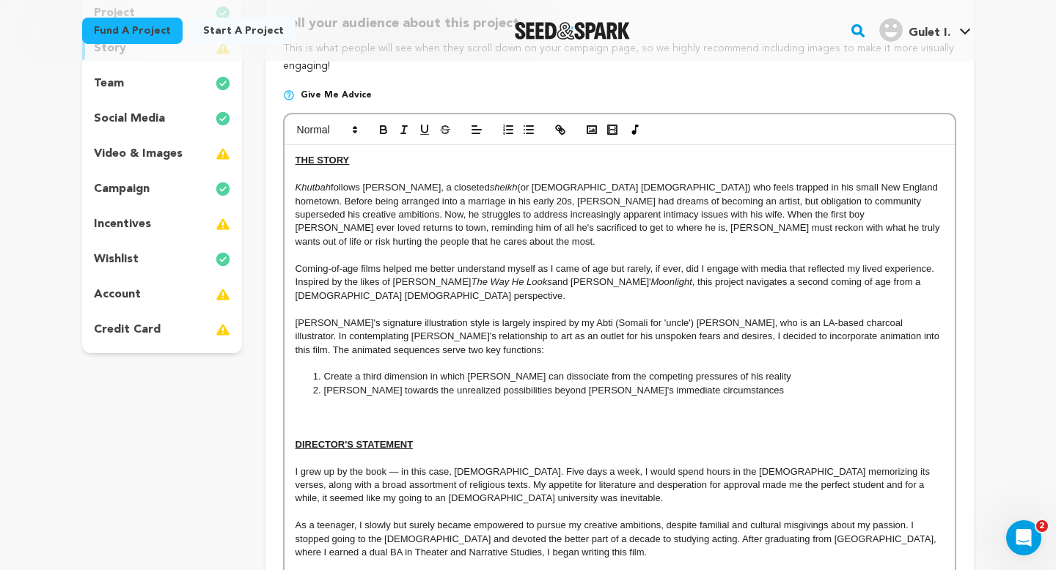
click at [725, 411] on p at bounding box center [619, 417] width 648 height 13
click at [703, 370] on li "Create a third dimension in which [PERSON_NAME] can dissociate from the competi…" at bounding box center [626, 376] width 634 height 13
click at [634, 411] on p at bounding box center [619, 417] width 648 height 13
click at [778, 322] on p "[PERSON_NAME]'s signature illustration style is largely inspired by my Abti (So…" at bounding box center [619, 337] width 648 height 40
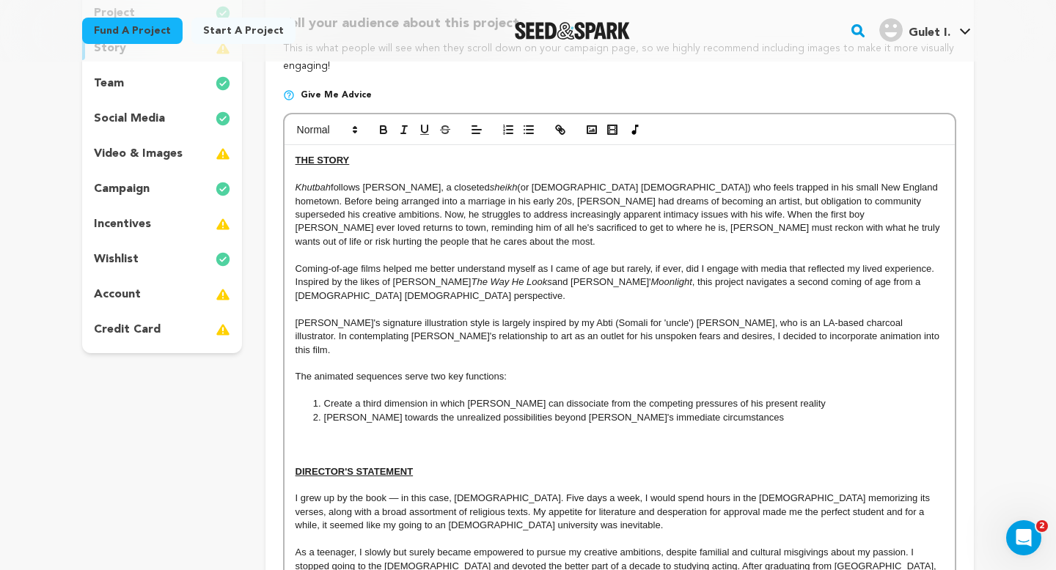
click at [797, 323] on p "[PERSON_NAME]'s signature illustration style is largely inspired by my Abti (So…" at bounding box center [619, 337] width 648 height 40
drag, startPoint x: 573, startPoint y: 339, endPoint x: 380, endPoint y: 340, distance: 192.8
click at [380, 340] on p "[PERSON_NAME]'s signature illustration style is largely inspired by my Abti (So…" at bounding box center [619, 337] width 648 height 40
click at [895, 334] on p "[PERSON_NAME]'s signature illustration style is largely inspired by my Abti (So…" at bounding box center [619, 337] width 648 height 40
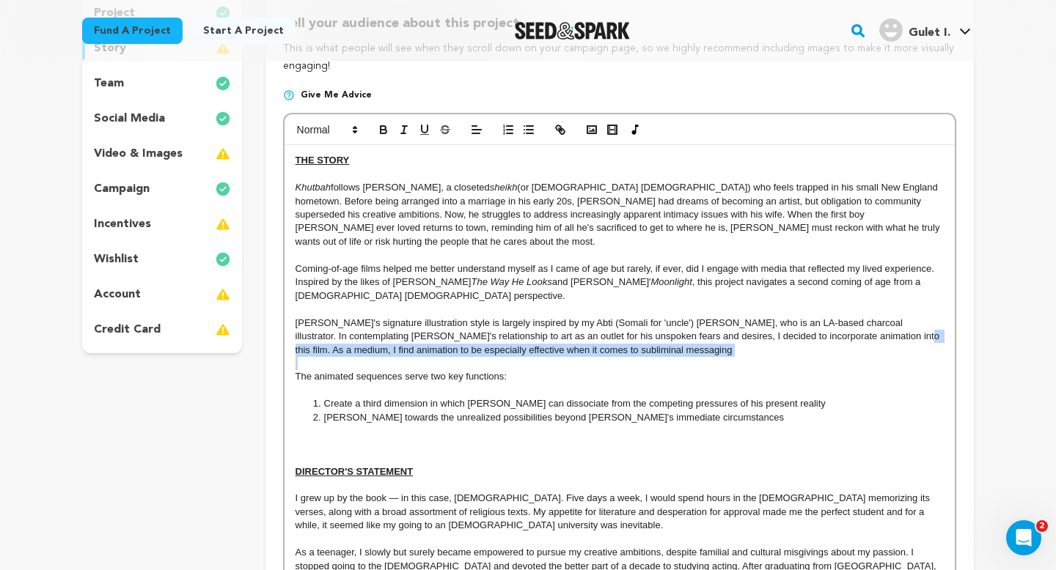
drag, startPoint x: 294, startPoint y: 365, endPoint x: 836, endPoint y: 323, distance: 543.5
click at [836, 323] on div "THE STORY Khutbah follows [PERSON_NAME], a closeted sheikh (or [DEMOGRAPHIC_DAT…" at bounding box center [619, 397] width 670 height 504
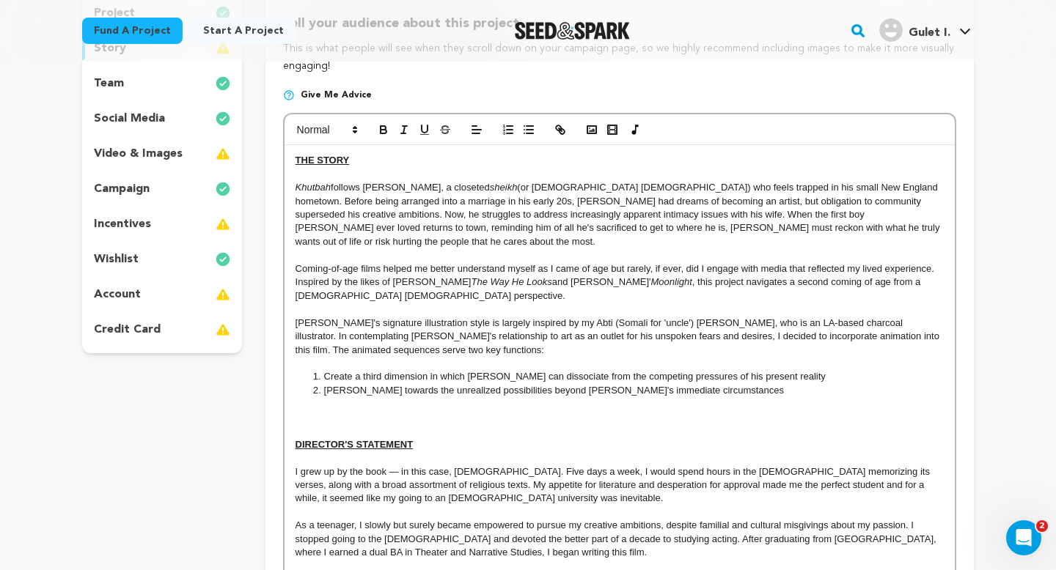
click at [834, 384] on li "[PERSON_NAME] towards the unrealized possibilities beyond [PERSON_NAME]'s immed…" at bounding box center [626, 390] width 634 height 13
click at [788, 411] on p at bounding box center [619, 417] width 648 height 13
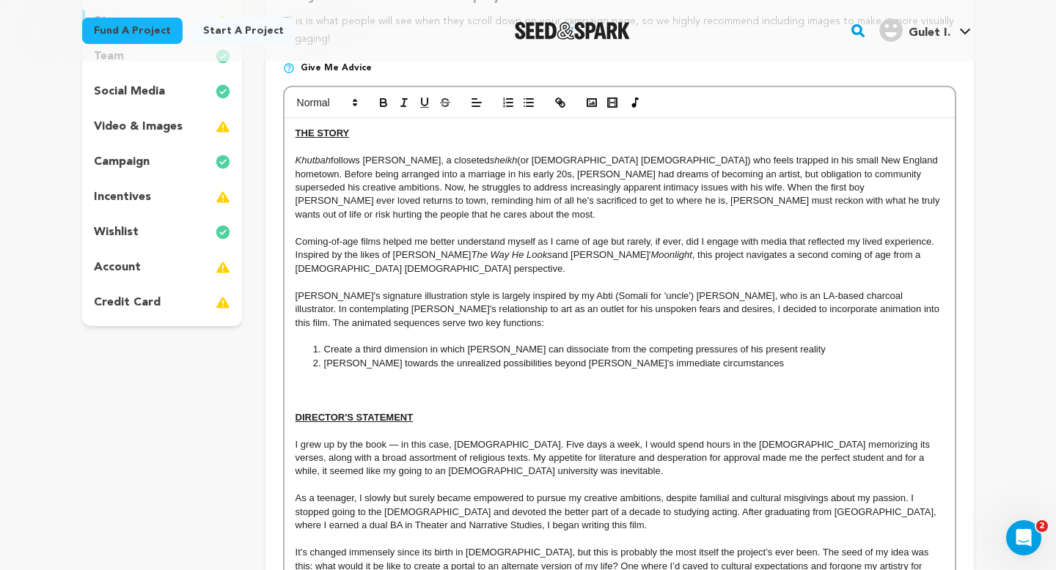
scroll to position [243, 0]
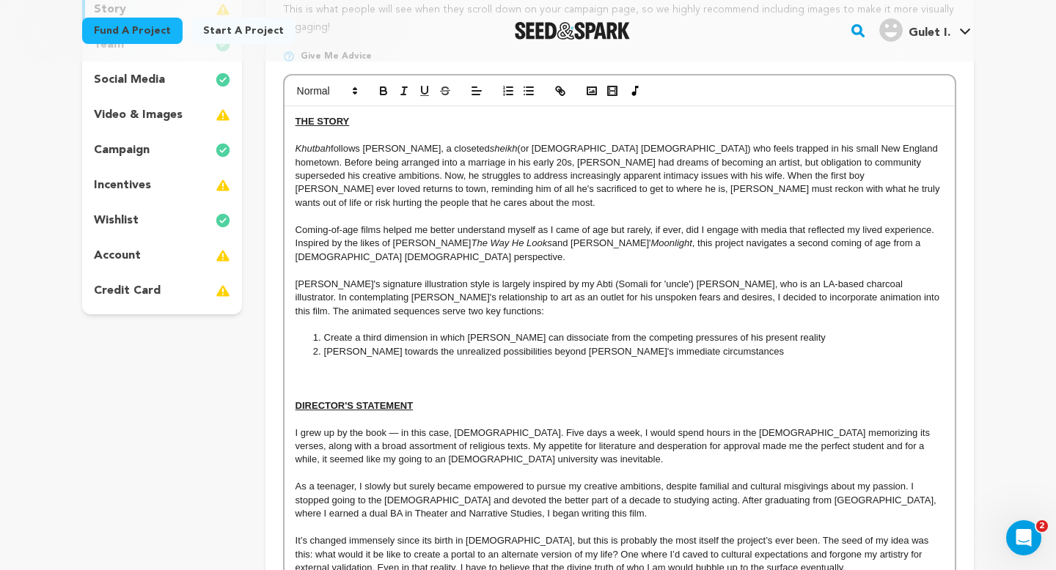
click at [302, 224] on p "Coming-of-age films helped me better understand myself as I came of age but rar…" at bounding box center [619, 244] width 648 height 40
click at [457, 224] on p "[DEMOGRAPHIC_DATA] coming-of-age films helped me better understand myself as I …" at bounding box center [619, 244] width 648 height 40
click at [321, 246] on p "[DEMOGRAPHIC_DATA] coming-of-age films helped me to better understand myself as…" at bounding box center [619, 244] width 648 height 40
click at [796, 230] on p "[DEMOGRAPHIC_DATA] coming-of-age films helped me to better understand myself as…" at bounding box center [619, 244] width 648 height 40
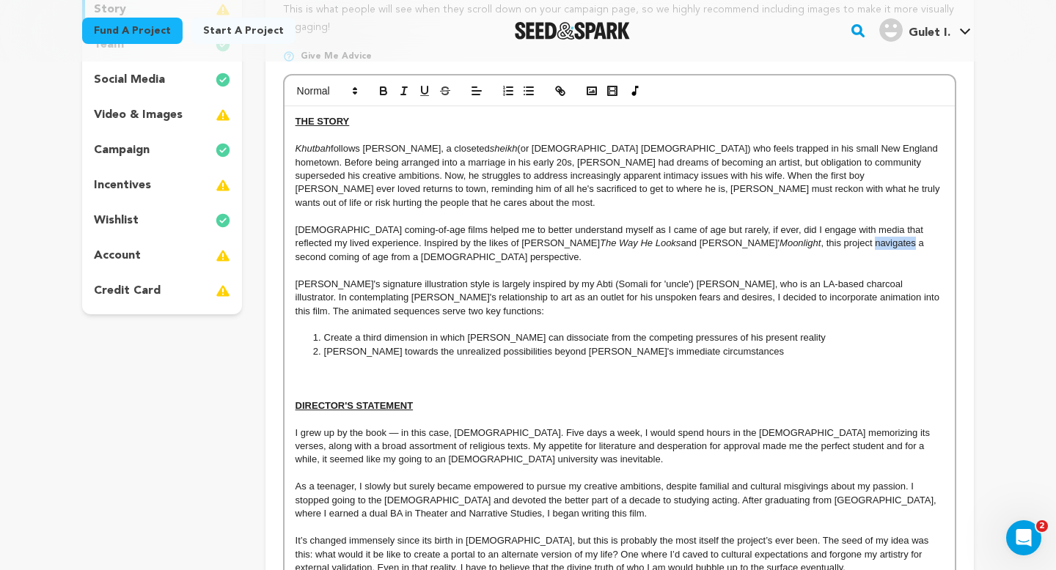
click at [796, 230] on p "[DEMOGRAPHIC_DATA] coming-of-age films helped me to better understand myself as…" at bounding box center [619, 244] width 648 height 40
click at [796, 239] on p "[DEMOGRAPHIC_DATA] coming-of-age films helped me to better understand myself as…" at bounding box center [619, 244] width 648 height 40
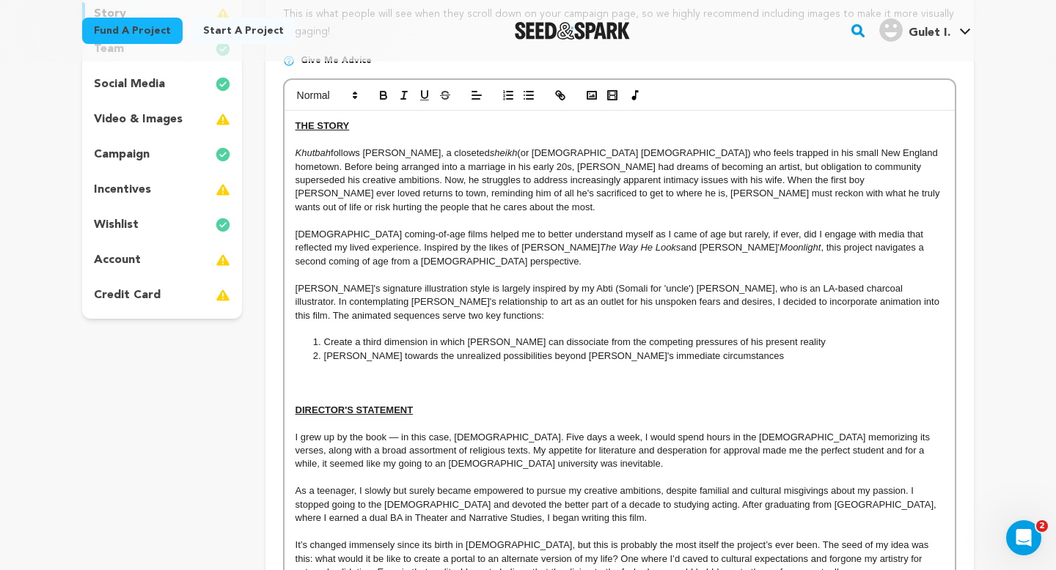
scroll to position [227, 0]
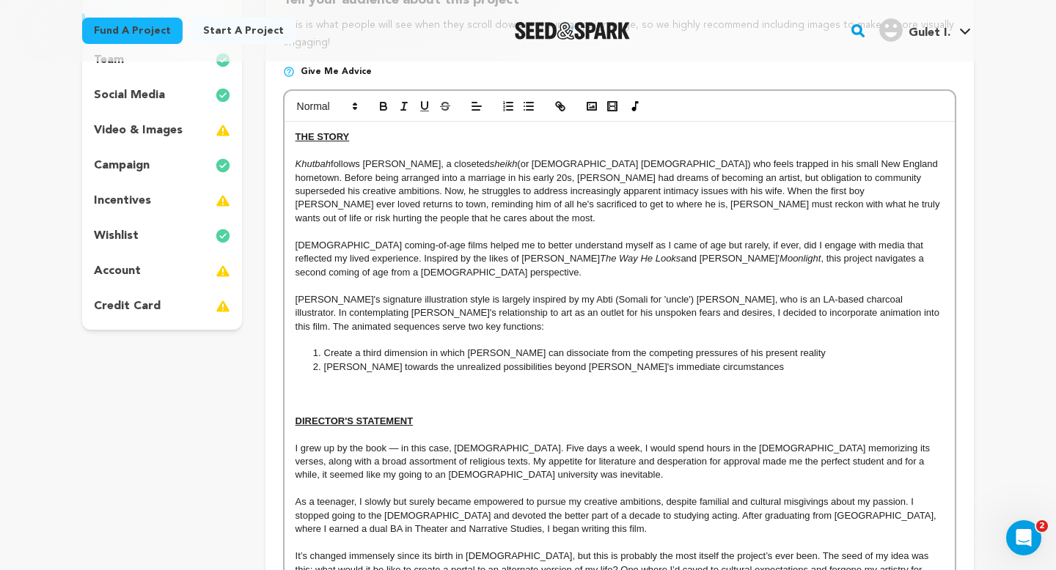
click at [693, 388] on p at bounding box center [619, 394] width 648 height 13
click at [883, 300] on p "[PERSON_NAME]'s signature illustration style is largely inspired by my Abti (So…" at bounding box center [619, 313] width 648 height 40
click at [760, 374] on p at bounding box center [619, 380] width 648 height 13
click at [756, 388] on p at bounding box center [619, 394] width 648 height 13
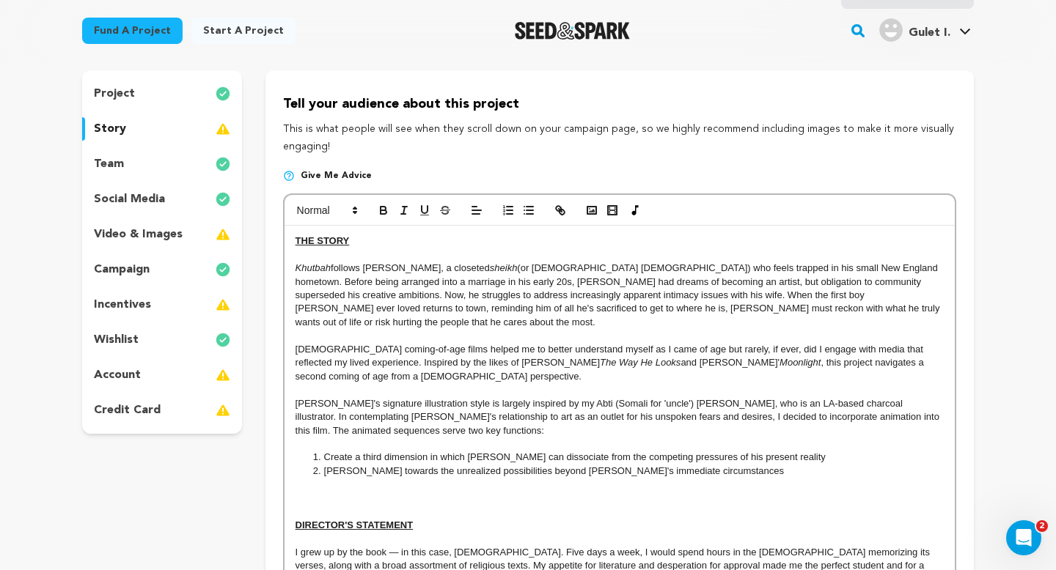
scroll to position [119, 0]
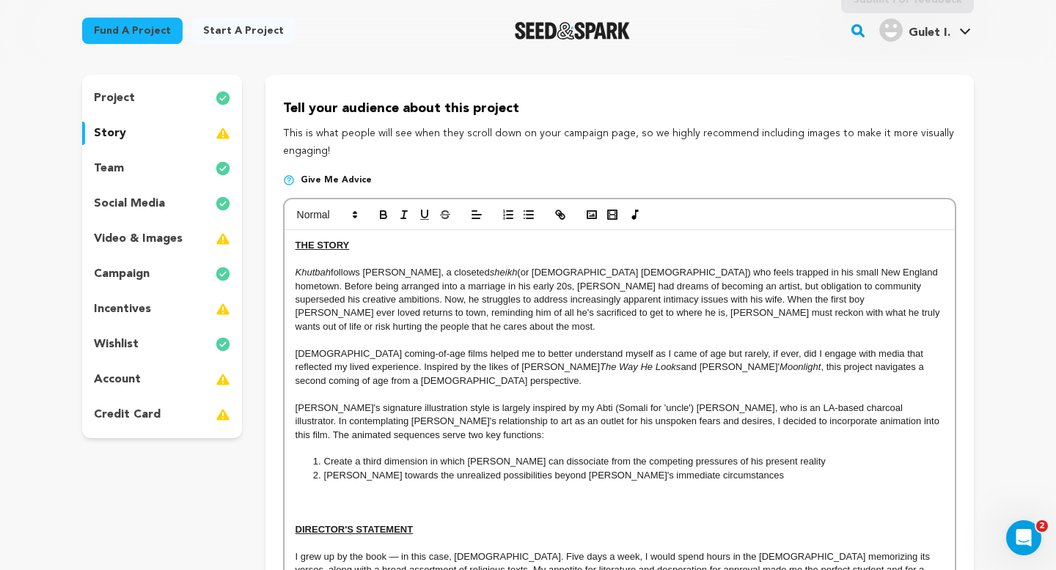
click at [184, 106] on div "project" at bounding box center [162, 98] width 160 height 23
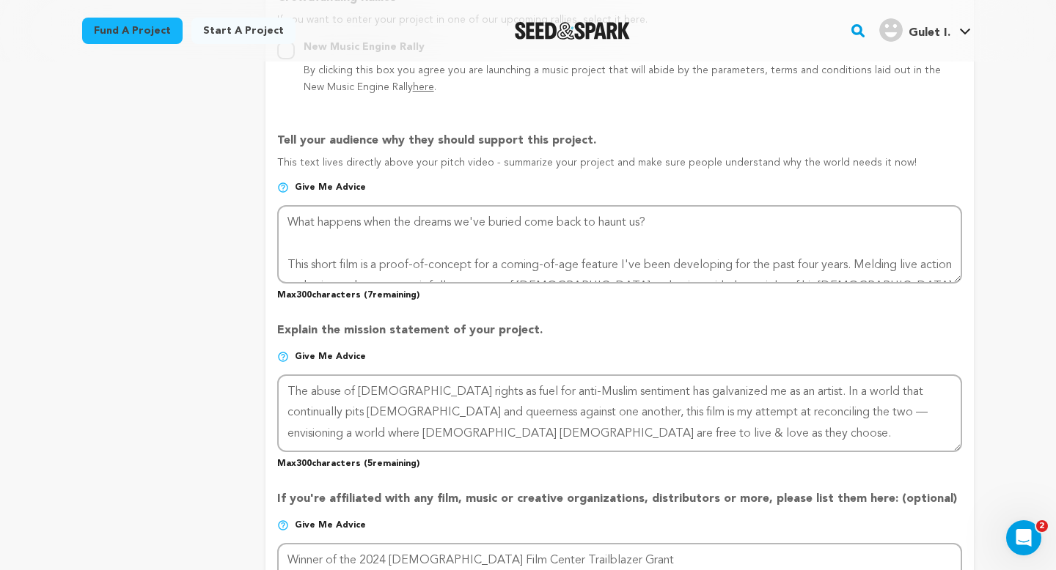
scroll to position [884, 0]
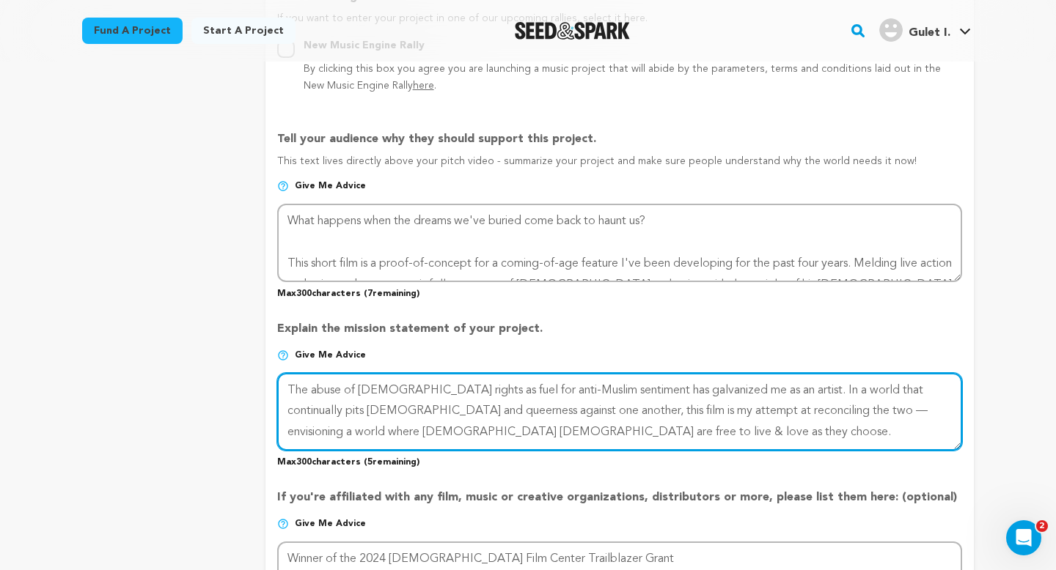
drag, startPoint x: 696, startPoint y: 411, endPoint x: 549, endPoint y: 410, distance: 146.7
click at [549, 410] on textarea at bounding box center [619, 412] width 685 height 78
click at [741, 390] on textarea at bounding box center [619, 412] width 685 height 78
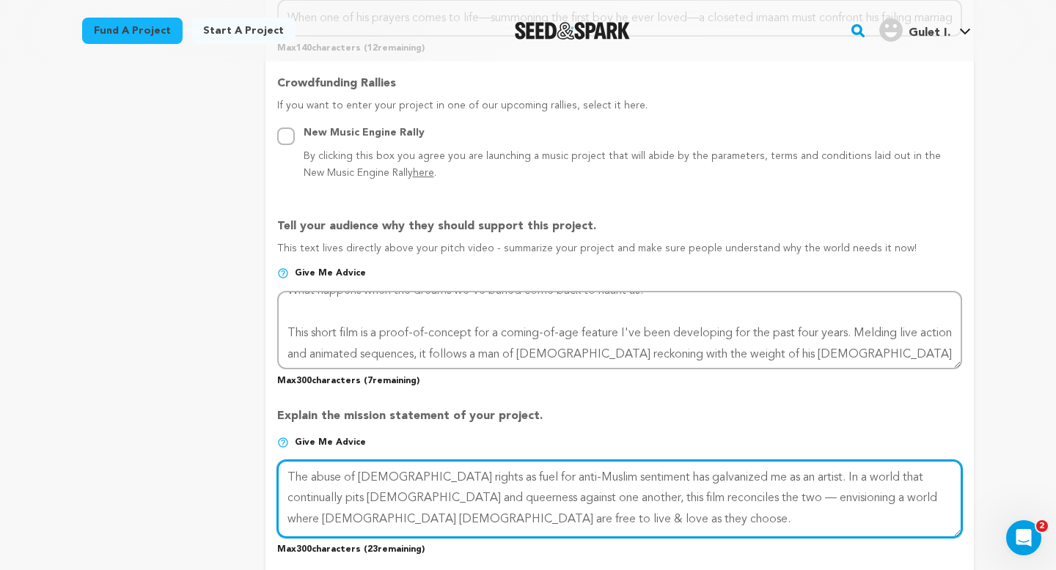
scroll to position [21, 0]
type textarea "The abuse of [DEMOGRAPHIC_DATA] rights as fuel for anti-Muslim sentiment has ga…"
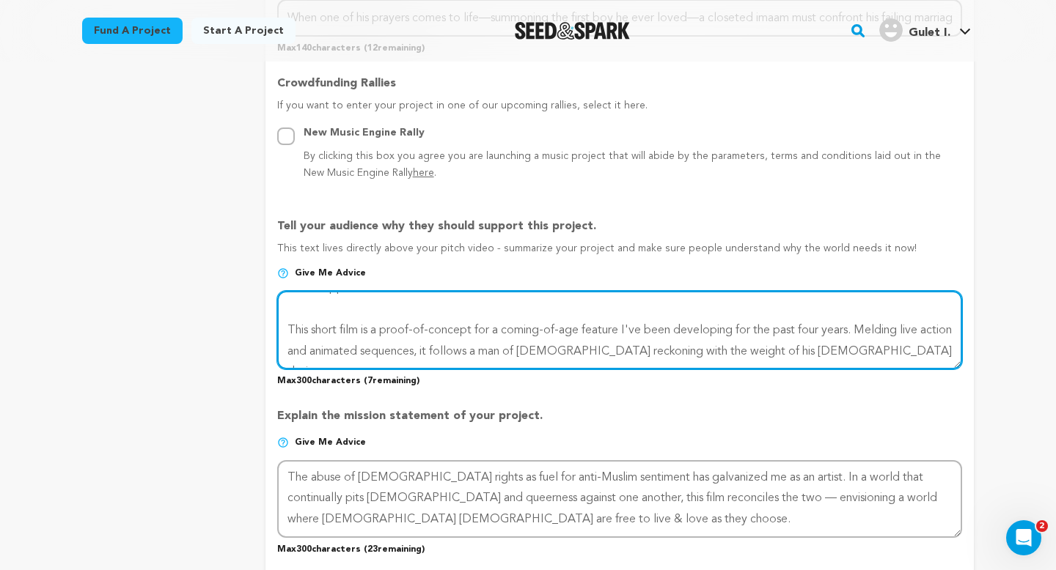
drag, startPoint x: 820, startPoint y: 350, endPoint x: 584, endPoint y: 350, distance: 235.4
click at [585, 350] on textarea at bounding box center [619, 330] width 685 height 78
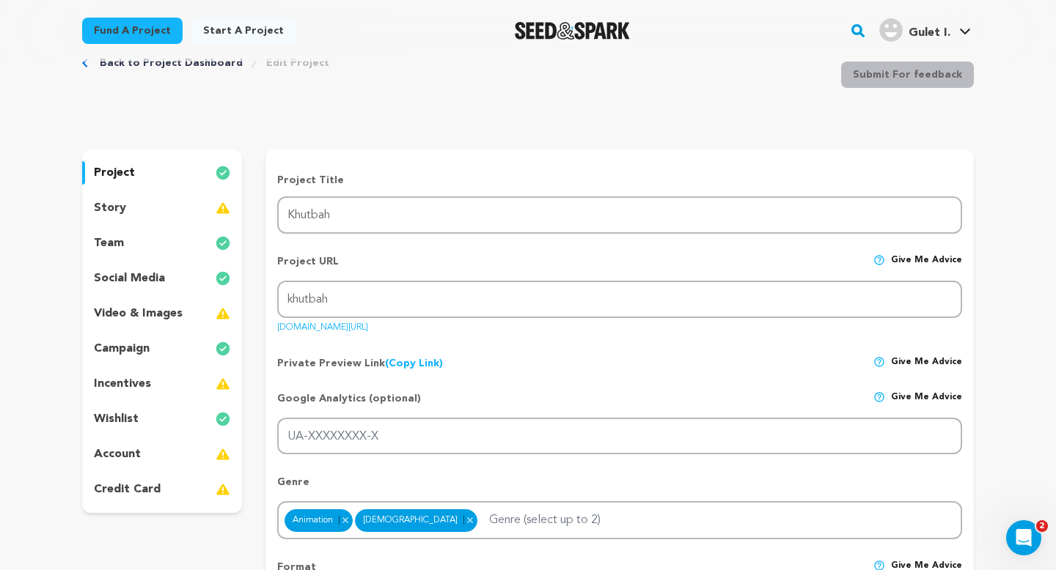
scroll to position [0, 0]
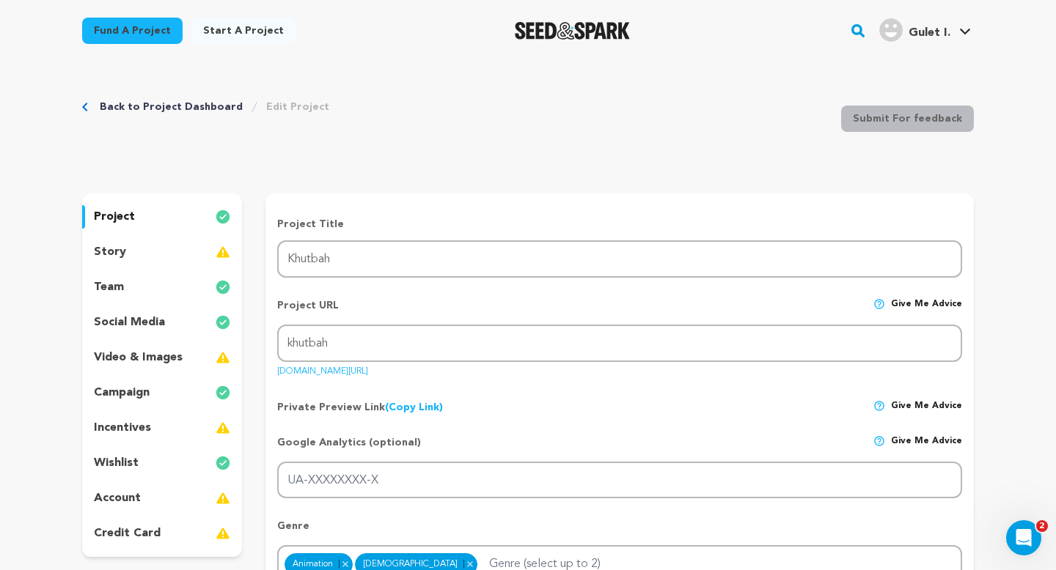
type textarea "What happens when the dreams we've buried come back to haunt us? This short fil…"
click at [183, 249] on div "story" at bounding box center [162, 252] width 160 height 23
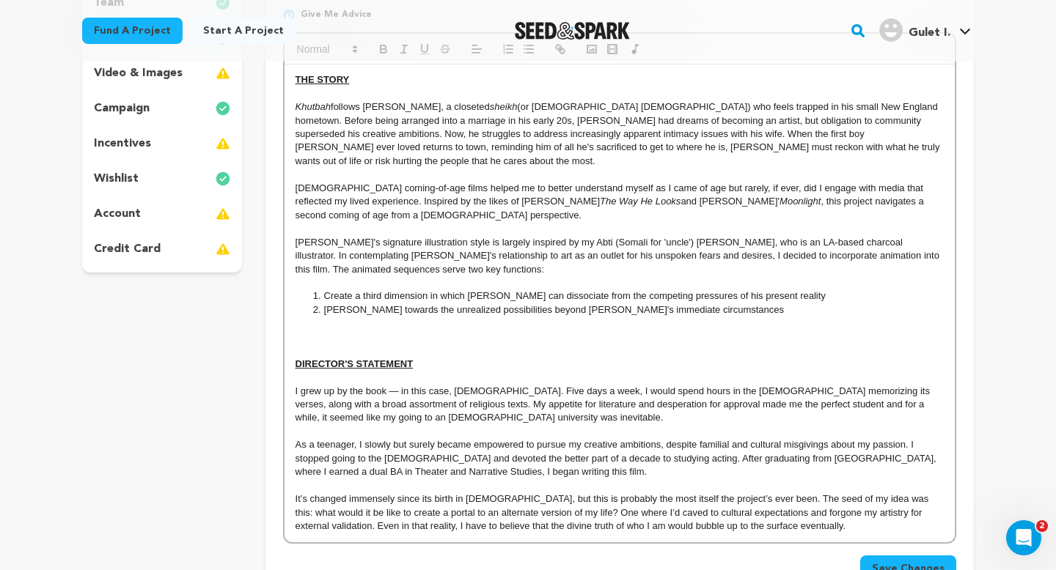
scroll to position [287, 0]
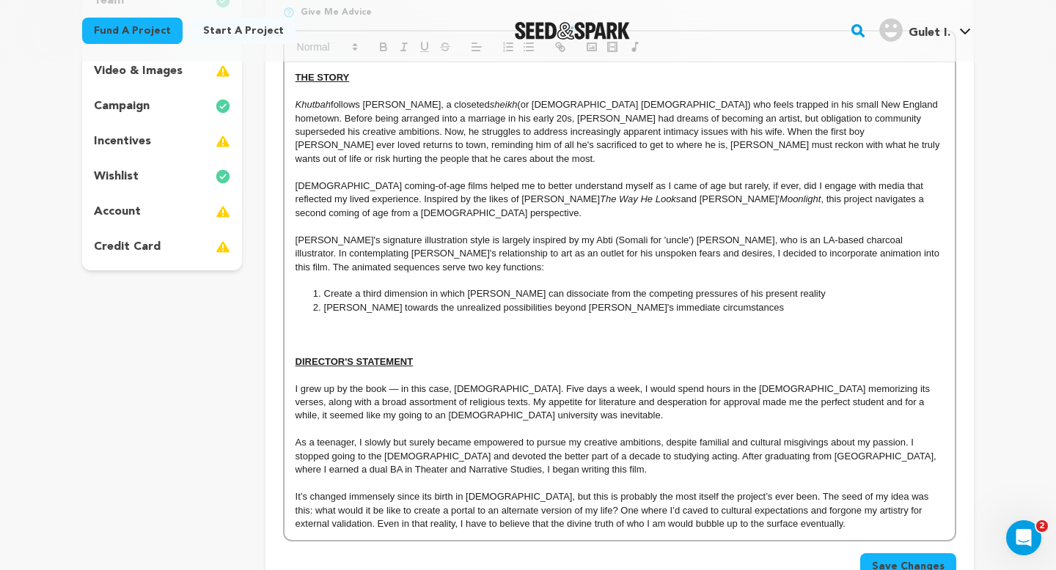
click at [663, 315] on p at bounding box center [619, 321] width 648 height 13
click at [655, 328] on p at bounding box center [619, 334] width 648 height 13
drag, startPoint x: 608, startPoint y: 322, endPoint x: 244, endPoint y: 317, distance: 363.7
click at [244, 317] on div "project story team social media video & images campaign incentives wishlist" at bounding box center [528, 258] width 892 height 702
drag, startPoint x: 522, startPoint y: 325, endPoint x: 298, endPoint y: 323, distance: 224.4
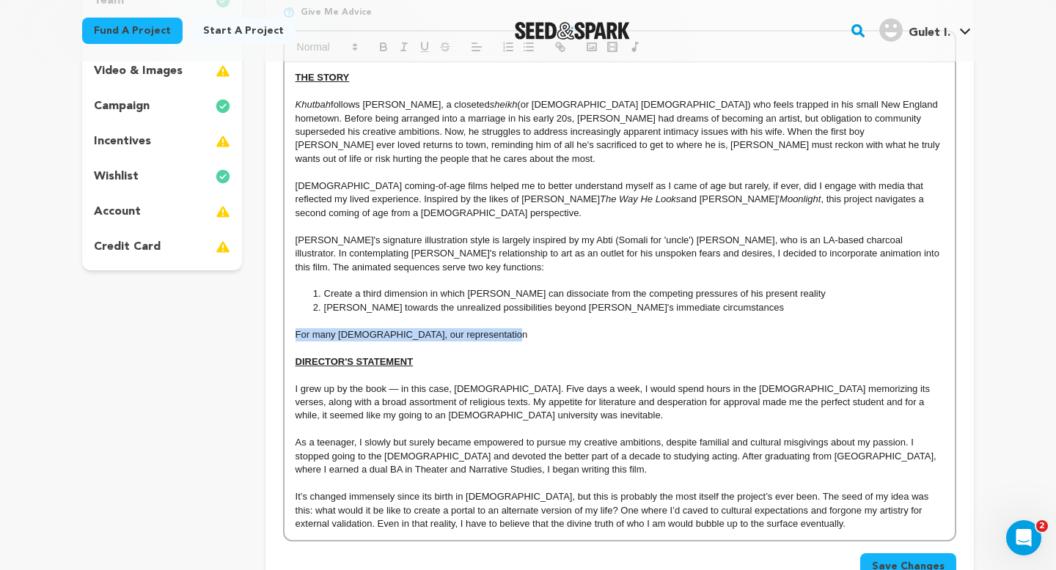
click at [298, 328] on p "For many [DEMOGRAPHIC_DATA], our representation" at bounding box center [619, 334] width 648 height 13
drag, startPoint x: 608, startPoint y: 325, endPoint x: 290, endPoint y: 319, distance: 317.5
click at [290, 319] on div "THE STORY Khutbah follows [PERSON_NAME], a closeted sheikh (or [DEMOGRAPHIC_DAT…" at bounding box center [619, 300] width 670 height 477
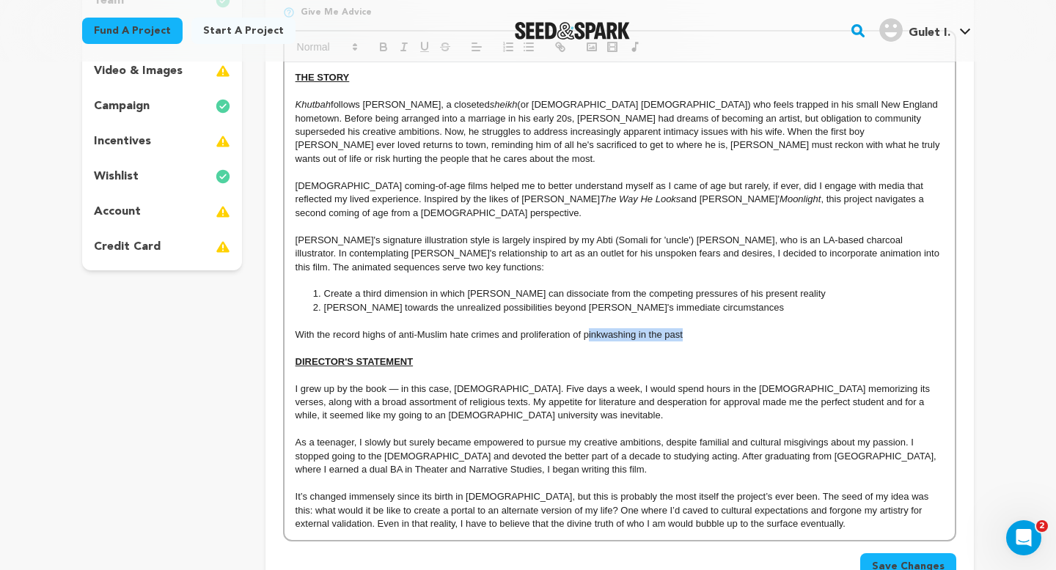
drag, startPoint x: 698, startPoint y: 316, endPoint x: 587, endPoint y: 319, distance: 110.8
click at [587, 328] on p "With the record highs of anti-Muslim hate crimes and proliferation of pinkwashi…" at bounding box center [619, 334] width 648 height 13
drag, startPoint x: 396, startPoint y: 325, endPoint x: 316, endPoint y: 323, distance: 80.0
click at [316, 328] on p "With the record highs of anti-Muslim hate crimes and propaganda in the past two…" at bounding box center [619, 334] width 648 height 13
click at [488, 328] on p "With anti-Muslim hate crimes and propaganda in the past two years alone" at bounding box center [619, 334] width 648 height 13
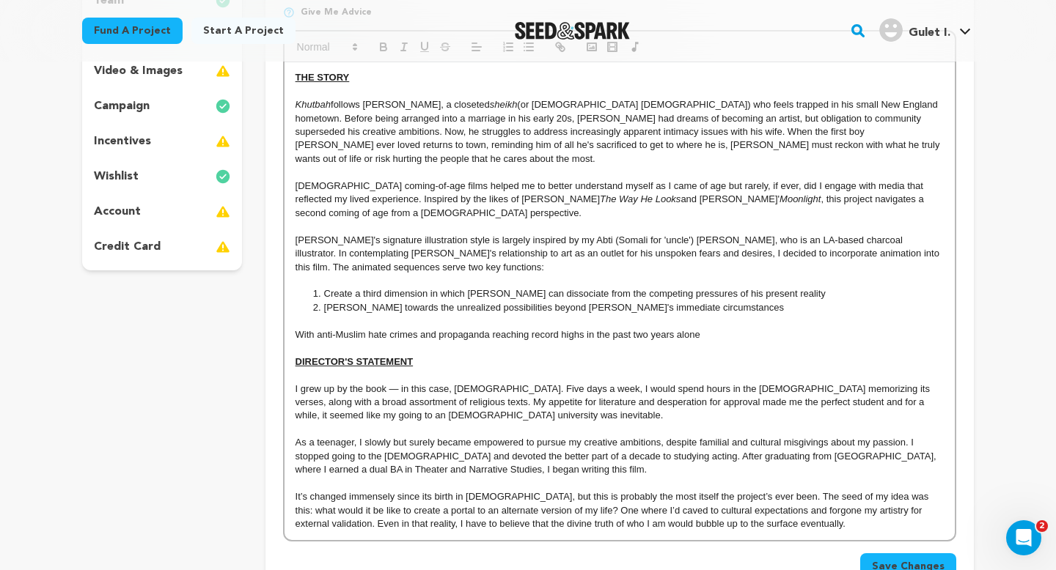
click at [717, 328] on p "With anti-Muslim hate crimes and propaganda reaching record highs in the past t…" at bounding box center [619, 334] width 648 height 13
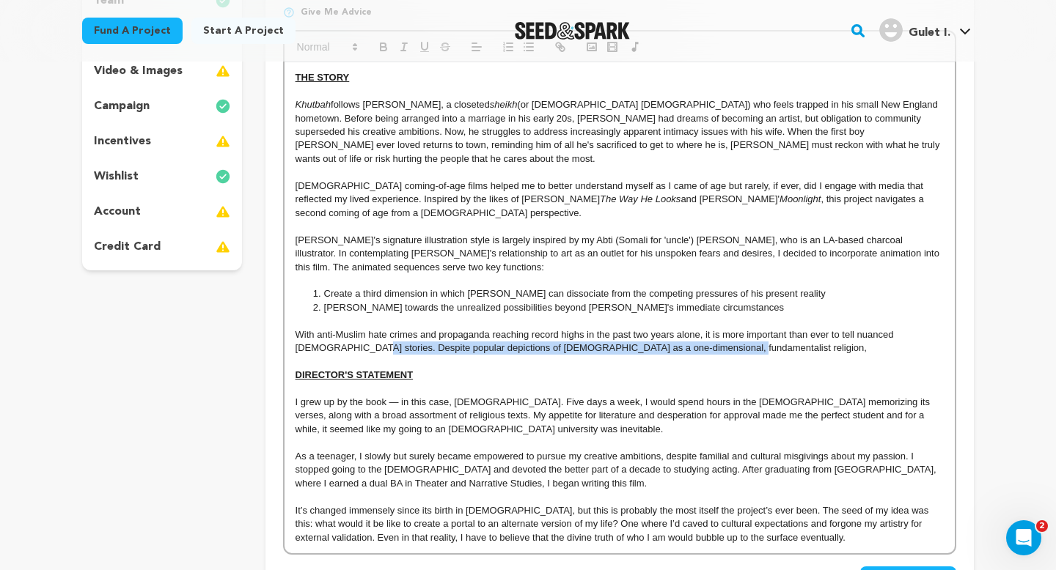
drag, startPoint x: 685, startPoint y: 337, endPoint x: 328, endPoint y: 336, distance: 356.4
click at [328, 336] on p "With anti-Muslim hate crimes and propaganda reaching record highs in the past t…" at bounding box center [619, 341] width 648 height 27
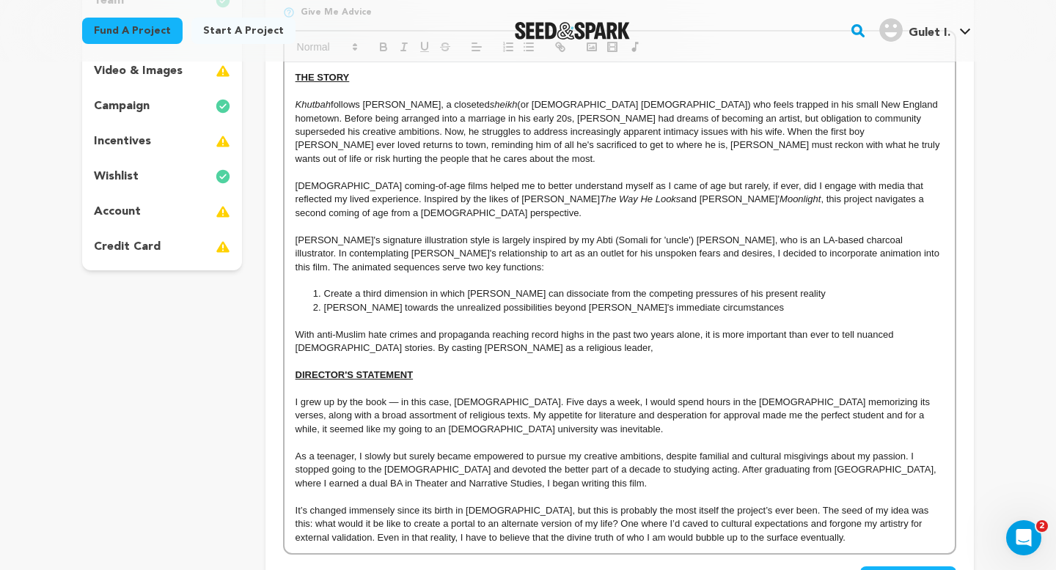
click at [335, 334] on p "With anti-Muslim hate crimes and propaganda reaching record highs in the past t…" at bounding box center [619, 341] width 648 height 27
click at [499, 339] on p "With anti-Muslim hate crimes and propaganda reaching record highs in the past t…" at bounding box center [619, 341] width 648 height 27
drag, startPoint x: 496, startPoint y: 339, endPoint x: 330, endPoint y: 339, distance: 166.4
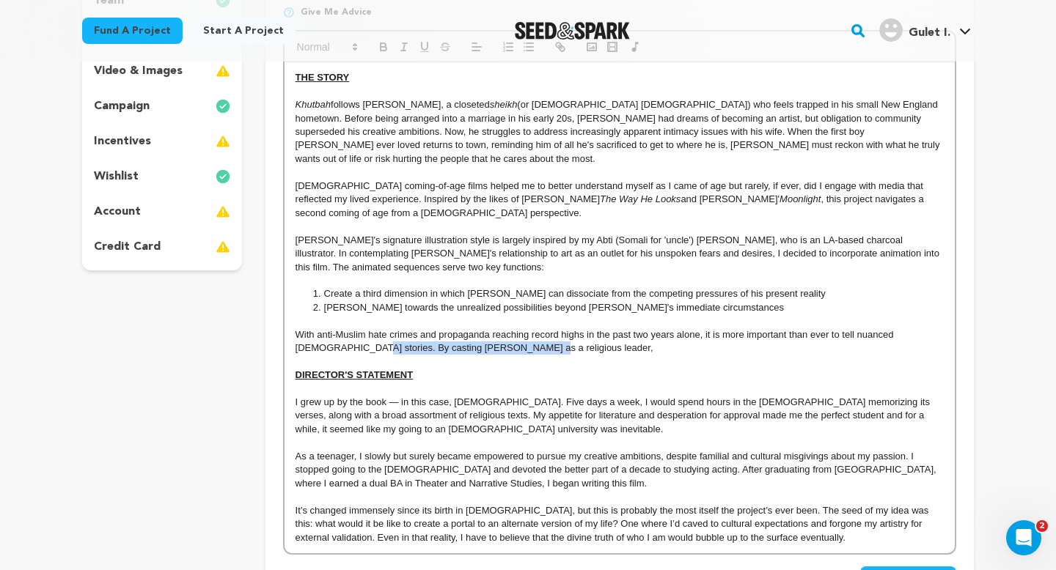
click at [330, 339] on p "With anti-Muslim hate crimes and propaganda reaching record highs in the past t…" at bounding box center [619, 341] width 648 height 27
click at [521, 333] on p "With anti-Muslim hate crimes and propaganda reaching record highs in the past t…" at bounding box center [619, 341] width 648 height 27
click at [392, 337] on p "With anti-Muslim hate crimes and propaganda reaching record highs in the past t…" at bounding box center [619, 341] width 648 height 27
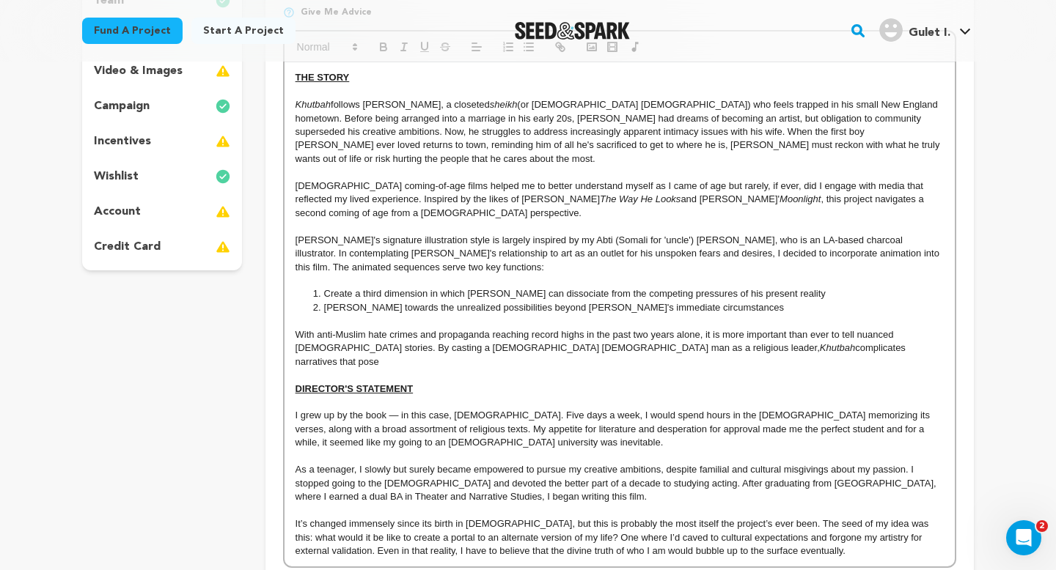
click at [742, 334] on p "With anti-Muslim hate crimes and propaganda reaching record highs in the past t…" at bounding box center [619, 348] width 648 height 40
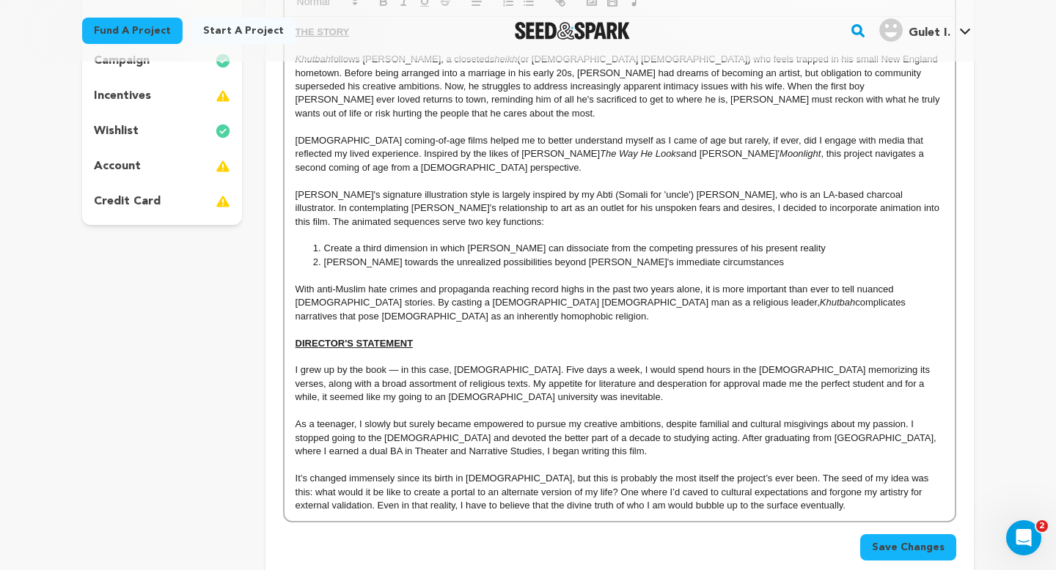
scroll to position [341, 0]
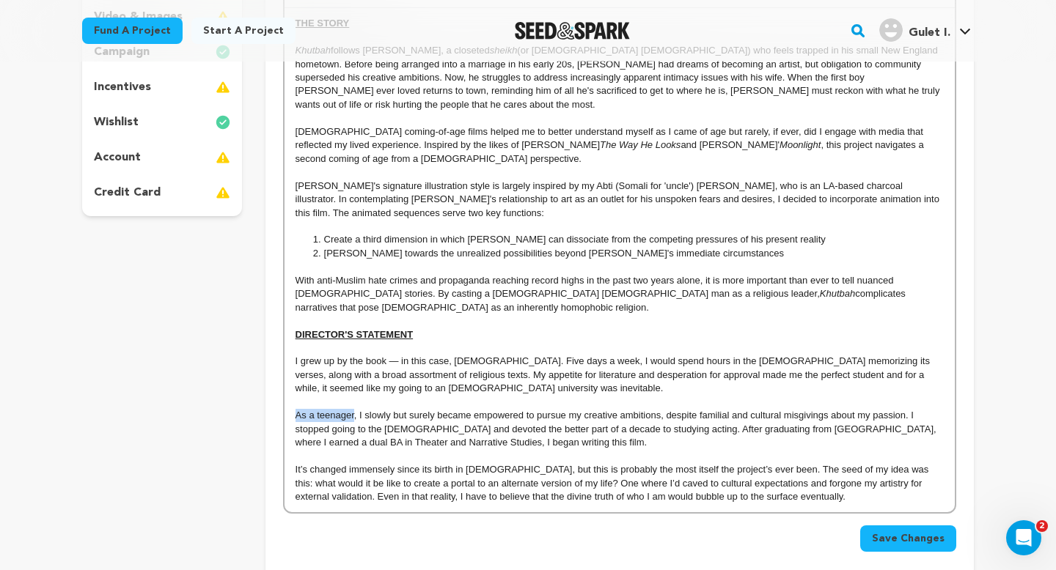
drag, startPoint x: 353, startPoint y: 391, endPoint x: 287, endPoint y: 392, distance: 66.0
click at [287, 392] on div "THE STORY Khutbah follows [PERSON_NAME], a closeted sheikh (or [DEMOGRAPHIC_DAT…" at bounding box center [619, 260] width 670 height 504
drag, startPoint x: 354, startPoint y: 390, endPoint x: 301, endPoint y: 391, distance: 52.8
click at [301, 409] on p "As a teenager, I slowly but surely became empowered to pursue my creative ambit…" at bounding box center [619, 429] width 648 height 40
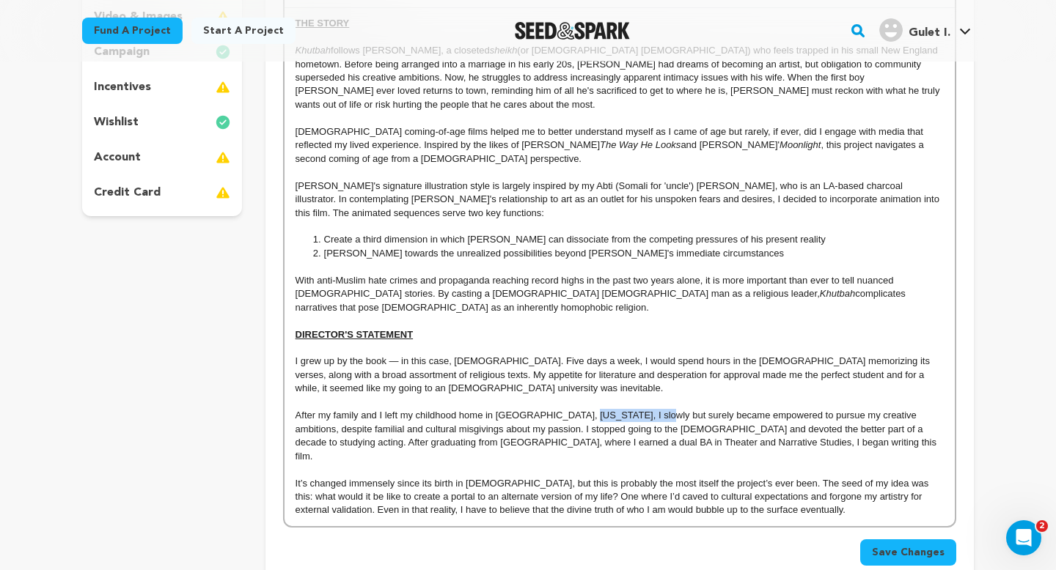
drag, startPoint x: 642, startPoint y: 390, endPoint x: 575, endPoint y: 390, distance: 67.5
click at [575, 409] on p "After my family and I left my childhood home in [GEOGRAPHIC_DATA], [US_STATE], …" at bounding box center [619, 436] width 648 height 54
click at [666, 409] on p "After my family and I left my childhood home in [GEOGRAPHIC_DATA], [US_STATE], …" at bounding box center [619, 436] width 648 height 54
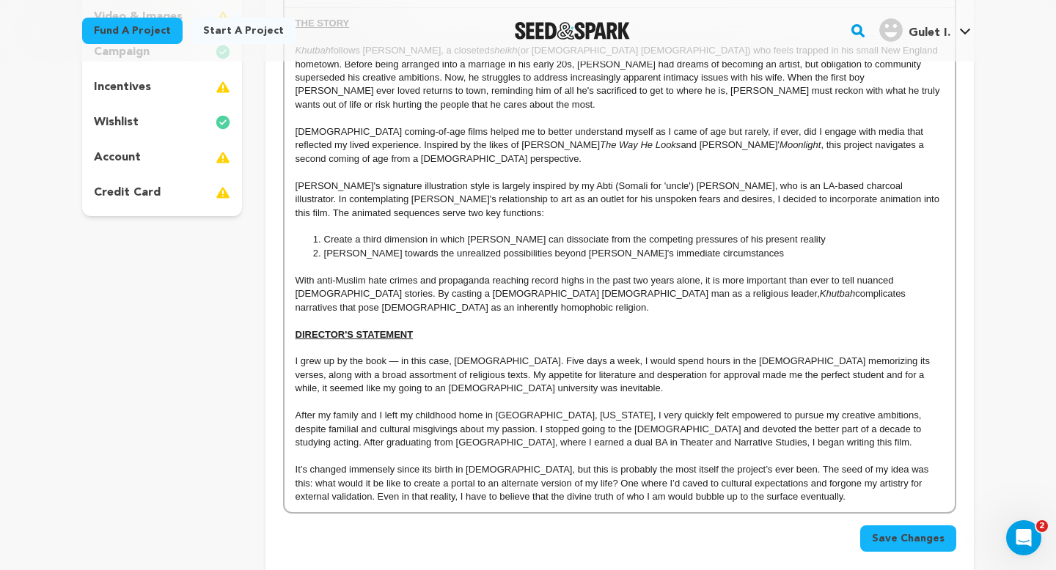
click at [631, 409] on p "After my family and I left my childhood home in [GEOGRAPHIC_DATA], [US_STATE], …" at bounding box center [619, 429] width 648 height 40
click at [858, 409] on p "After my family and I left my childhood home in [GEOGRAPHIC_DATA], [US_STATE], …" at bounding box center [619, 429] width 648 height 40
drag, startPoint x: 456, startPoint y: 405, endPoint x: 854, endPoint y: 393, distance: 398.3
click at [854, 409] on p "After my family and I left my childhood home in [GEOGRAPHIC_DATA], [US_STATE], …" at bounding box center [619, 429] width 648 height 40
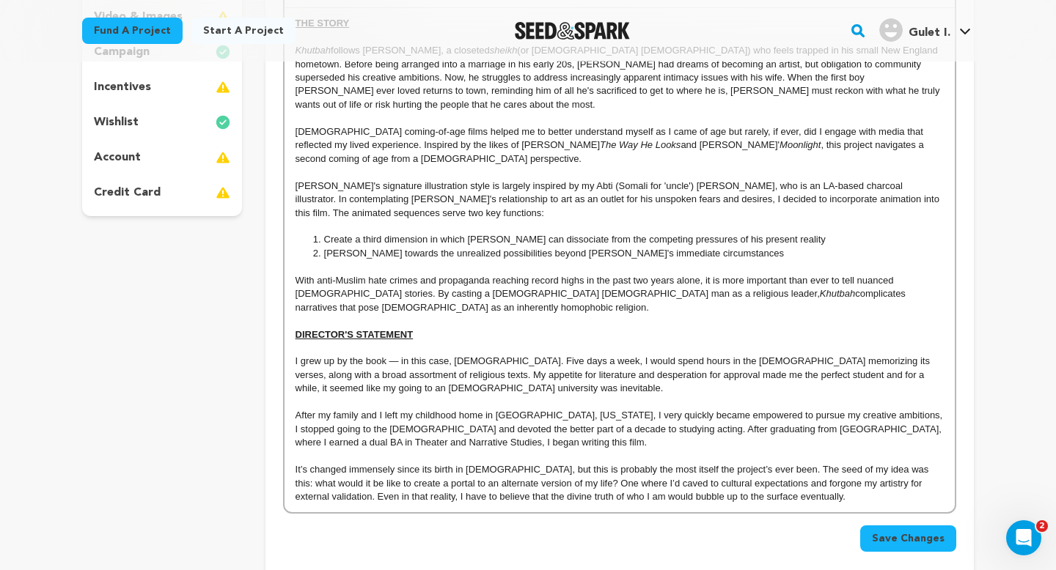
click at [347, 409] on p "After my family and I left my childhood home in [GEOGRAPHIC_DATA], [US_STATE], …" at bounding box center [619, 429] width 648 height 40
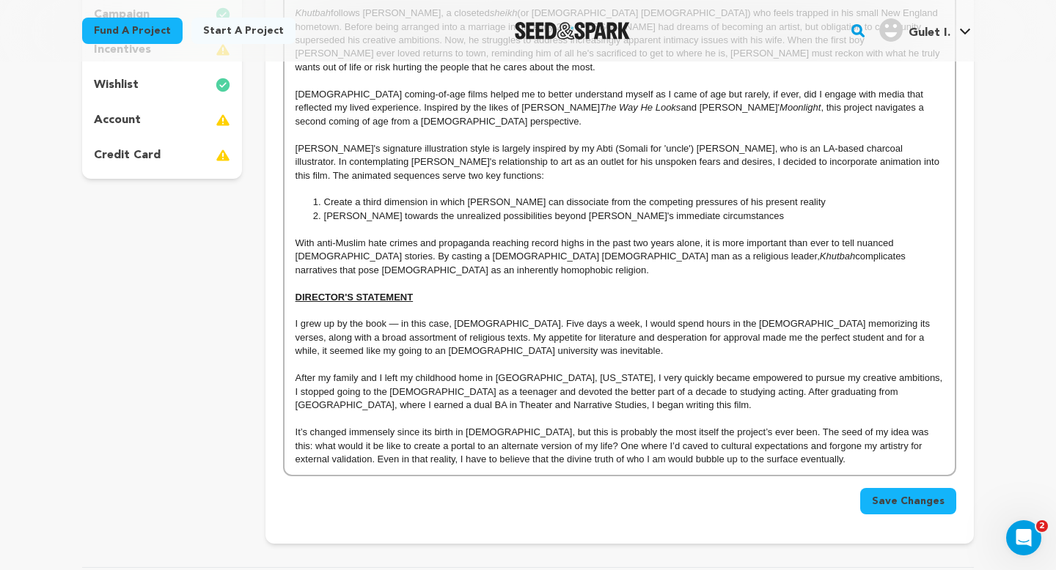
scroll to position [381, 0]
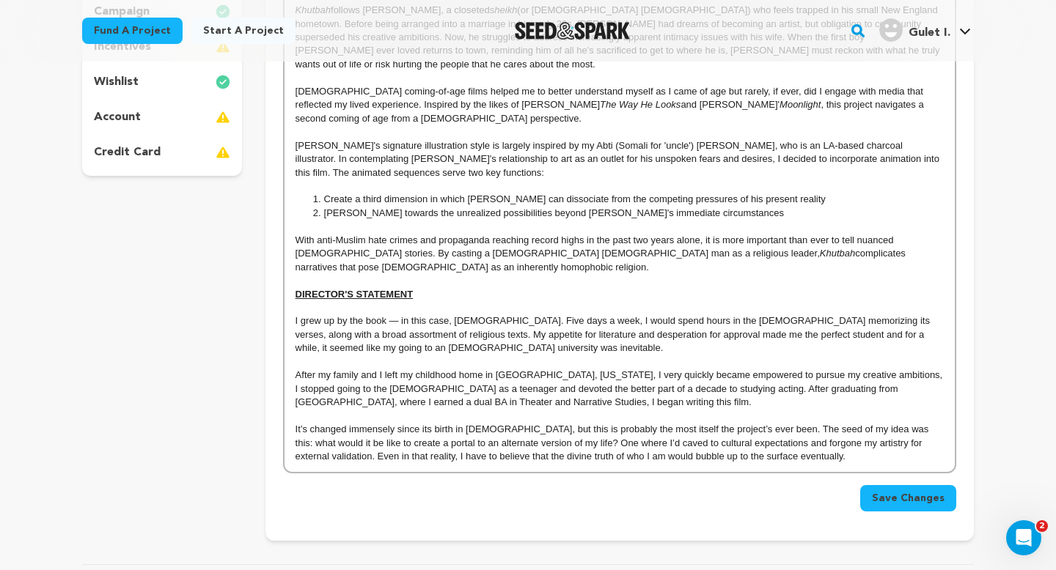
click at [666, 369] on p "After my family and I left my childhood home in [GEOGRAPHIC_DATA], [US_STATE], …" at bounding box center [619, 389] width 648 height 40
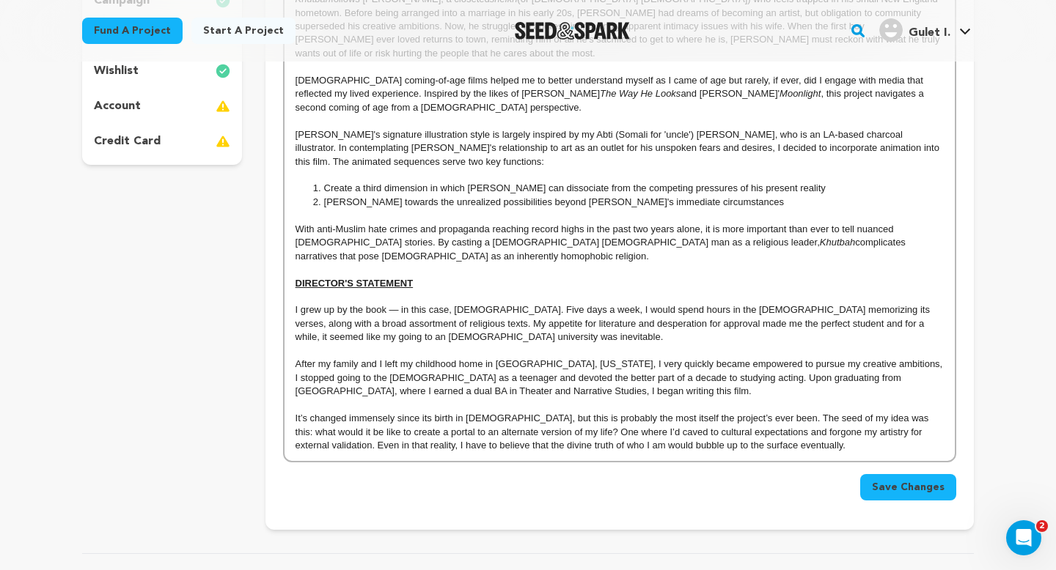
scroll to position [407, 0]
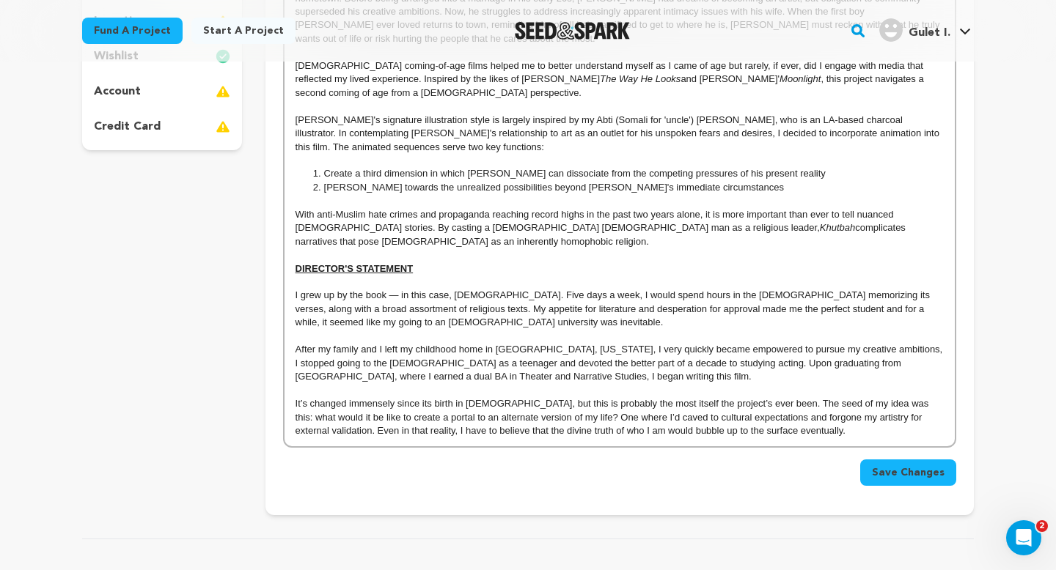
click at [803, 397] on p "It’s changed immensely since its birth in [DEMOGRAPHIC_DATA], but this is proba…" at bounding box center [619, 417] width 648 height 40
click at [800, 405] on p "It’s changed immensely since its birth in [DEMOGRAPHIC_DATA], but this is proba…" at bounding box center [619, 417] width 648 height 40
click at [609, 295] on p "I grew up by the book — in this case, [DEMOGRAPHIC_DATA]. Five days a week, I w…" at bounding box center [619, 309] width 648 height 40
click at [419, 289] on p "I grew up by the book — in this case, [DEMOGRAPHIC_DATA]. Five days a week, I w…" at bounding box center [619, 309] width 648 height 40
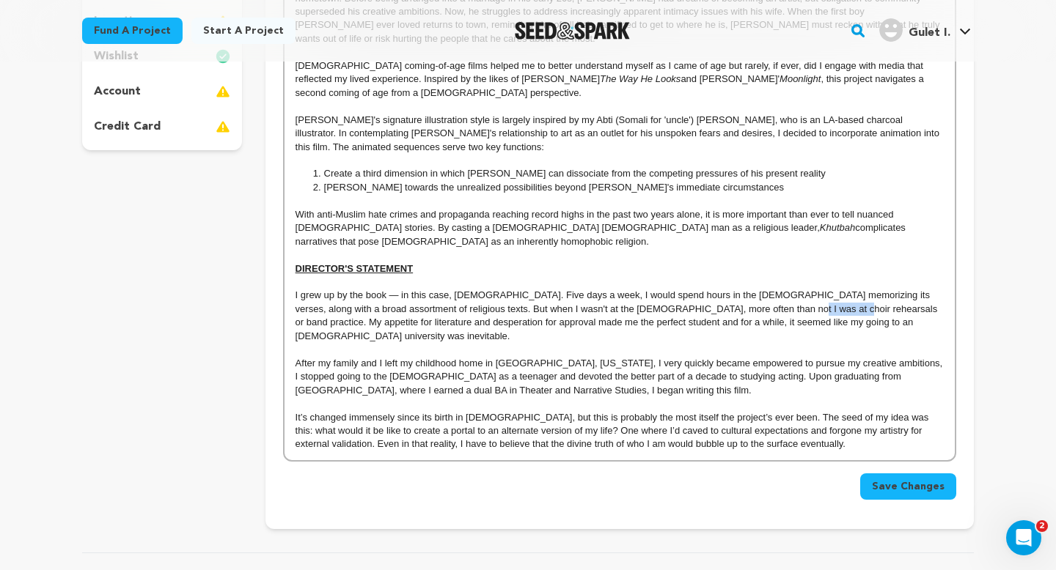
drag, startPoint x: 822, startPoint y: 283, endPoint x: 771, endPoint y: 281, distance: 50.6
click at [771, 289] on p "I grew up by the book — in this case, [DEMOGRAPHIC_DATA]. Five days a week, I w…" at bounding box center [619, 316] width 648 height 54
drag, startPoint x: 647, startPoint y: 282, endPoint x: 563, endPoint y: 284, distance: 83.6
click at [563, 289] on p "I grew up by the book — in this case, [DEMOGRAPHIC_DATA]. Five days a week, I w…" at bounding box center [619, 316] width 648 height 54
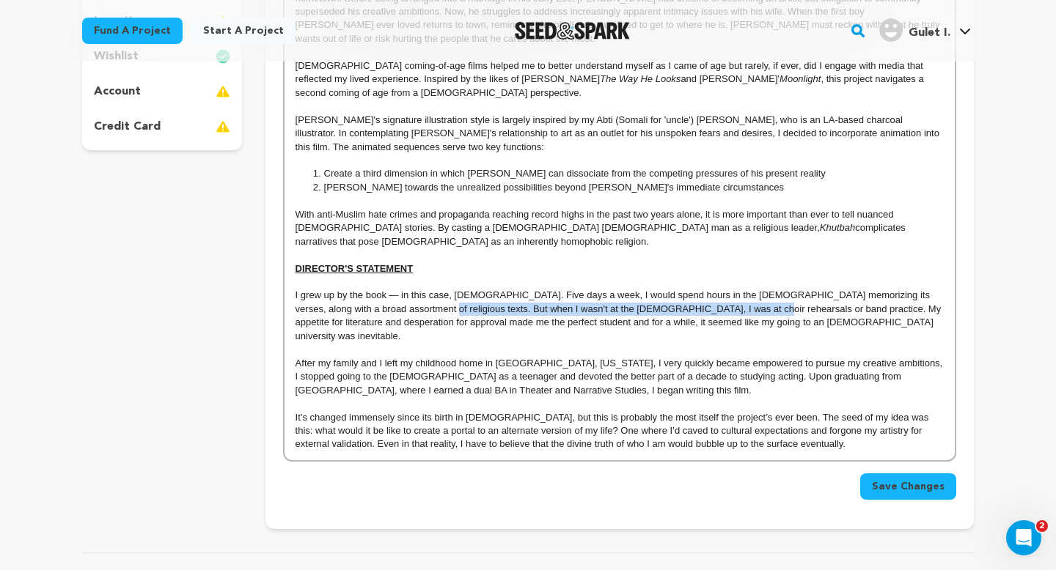
drag, startPoint x: 740, startPoint y: 283, endPoint x: 419, endPoint y: 280, distance: 321.2
click at [419, 289] on p "I grew up by the book — in this case, [DEMOGRAPHIC_DATA]. Five days a week, I w…" at bounding box center [619, 316] width 648 height 54
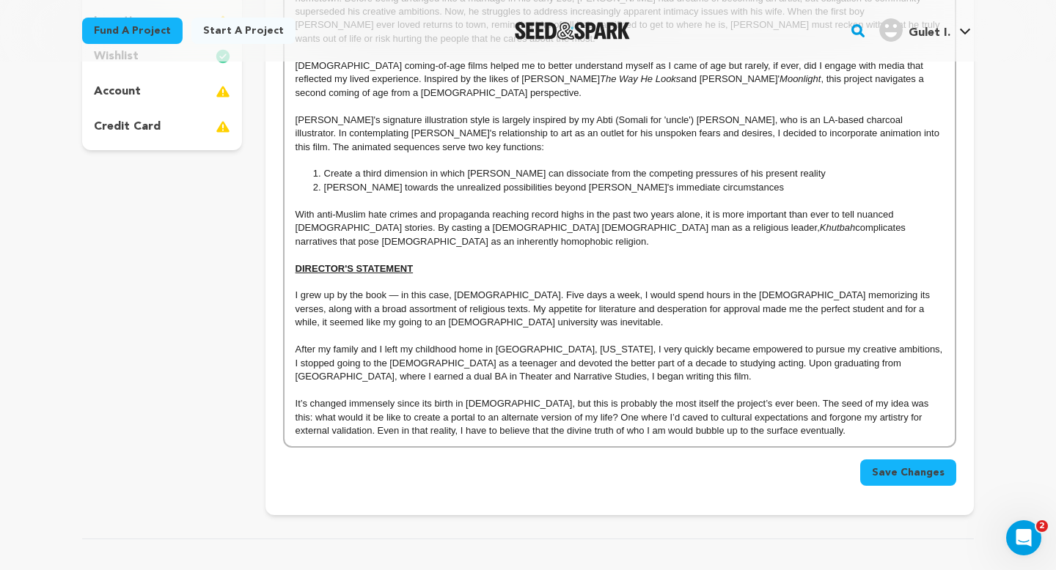
click at [504, 295] on p "I grew up by the book — in this case, [DEMOGRAPHIC_DATA]. Five days a week, I w…" at bounding box center [619, 309] width 648 height 40
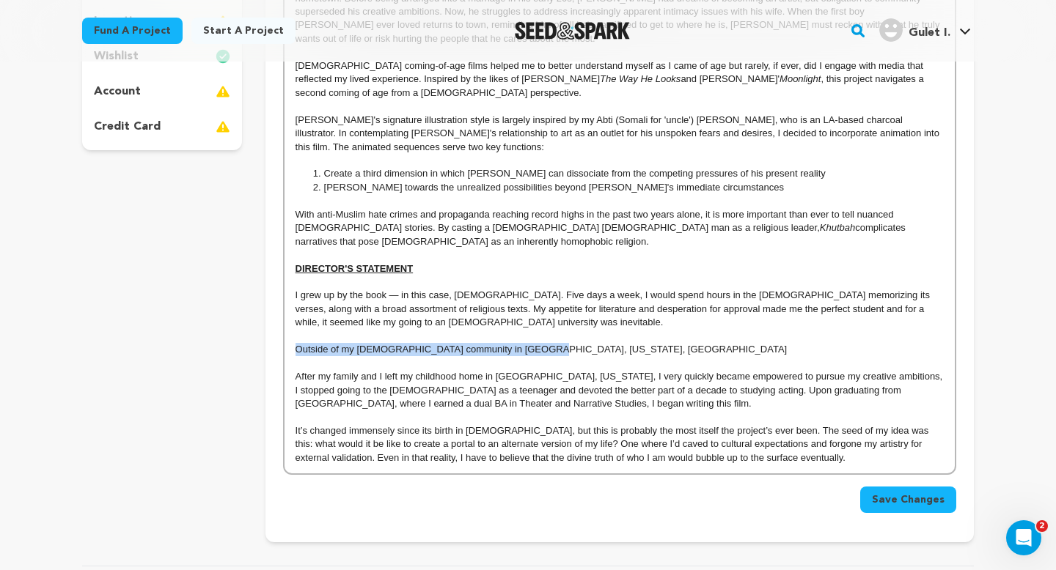
drag, startPoint x: 552, startPoint y: 320, endPoint x: 295, endPoint y: 328, distance: 256.8
click at [295, 343] on p "Outside of my [DEMOGRAPHIC_DATA] community in [GEOGRAPHIC_DATA], [US_STATE], [G…" at bounding box center [619, 349] width 648 height 13
drag, startPoint x: 737, startPoint y: 323, endPoint x: 423, endPoint y: 323, distance: 313.8
click at [423, 343] on p "When I wasn't at the [DEMOGRAPHIC_DATA], more often than not I could be found i…" at bounding box center [619, 349] width 648 height 13
drag, startPoint x: 553, startPoint y: 321, endPoint x: 425, endPoint y: 323, distance: 128.3
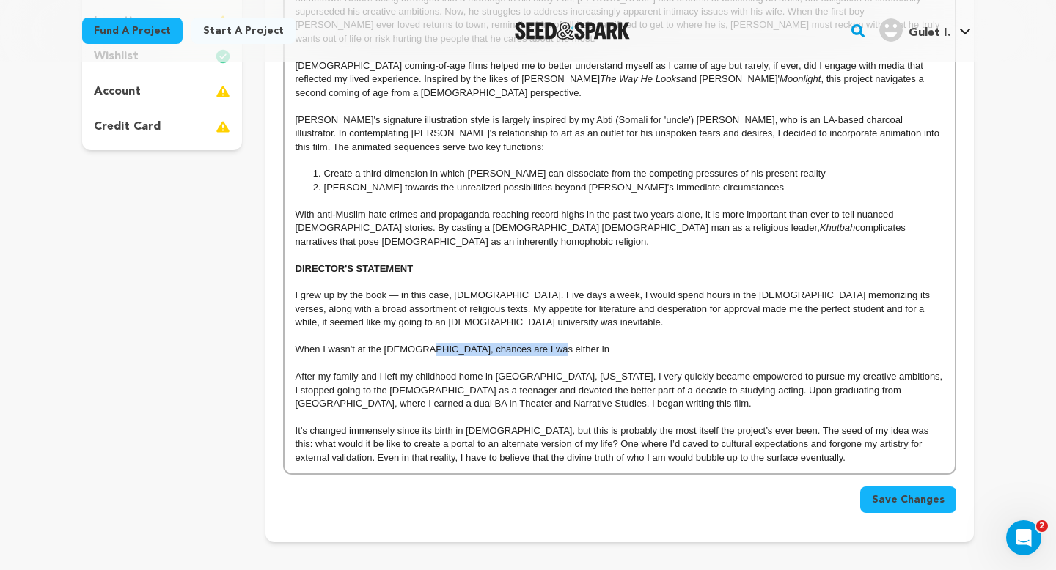
click at [425, 343] on p "When I wasn't at the [DEMOGRAPHIC_DATA], chances are I was either in" at bounding box center [619, 349] width 648 height 13
drag, startPoint x: 449, startPoint y: 320, endPoint x: 298, endPoint y: 322, distance: 151.8
click at [298, 343] on p "When I wasn't at the [DEMOGRAPHIC_DATA], any" at bounding box center [619, 349] width 648 height 13
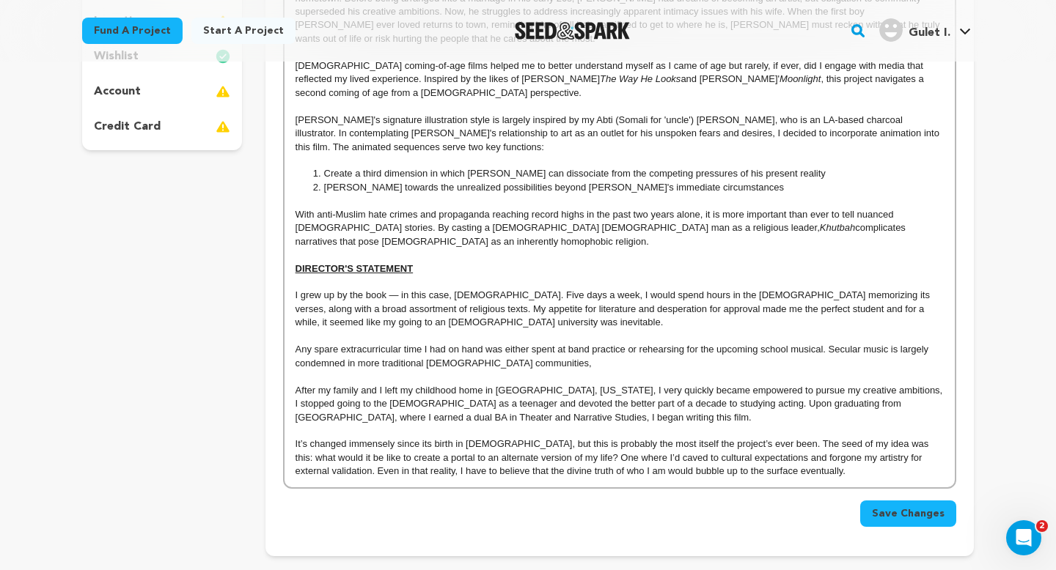
click at [365, 343] on p "Any spare extracurricular time I had on hand was either spent at band practice …" at bounding box center [619, 356] width 648 height 27
click at [499, 343] on p "Any spare time I had on hand was either spent at band practice or rehearsing fo…" at bounding box center [619, 356] width 648 height 27
click at [453, 343] on p "Any spare time I had on hand was either spent at band practice or rehearsing fo…" at bounding box center [619, 356] width 648 height 27
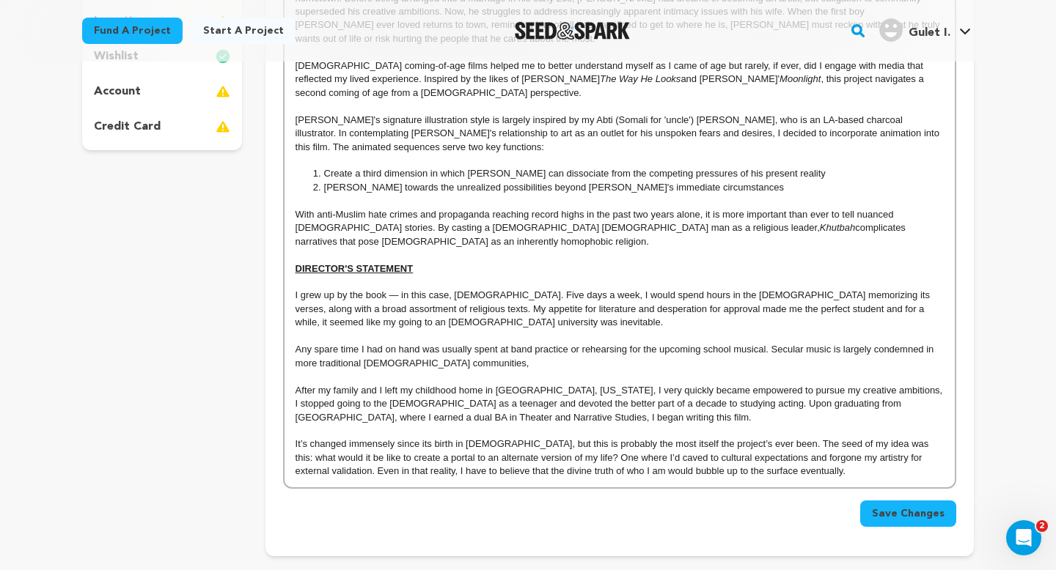
click at [498, 343] on p "Any spare time I had on hand was usually spent at band practice or rehearsing f…" at bounding box center [619, 356] width 648 height 27
click at [715, 343] on p "Any spare time I had on hand was usually spent either at band practice or rehea…" at bounding box center [619, 356] width 648 height 27
click at [810, 343] on p "Any spare time I had on hand was usually spent either at band practice or rehea…" at bounding box center [619, 356] width 648 height 27
click at [808, 343] on p "Any spare time I had on hand was usually spent either at band practice or rehea…" at bounding box center [619, 356] width 648 height 27
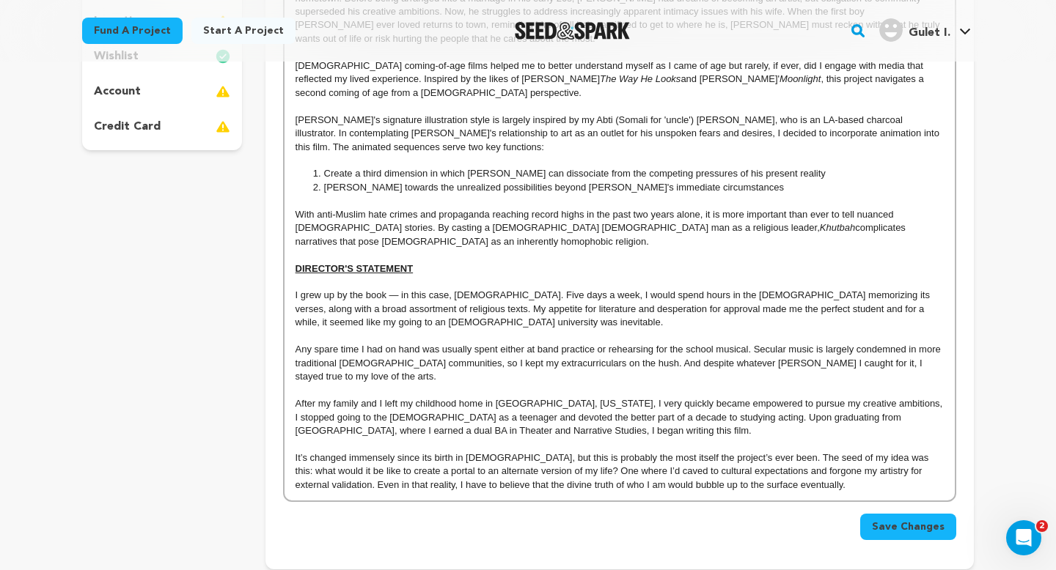
click at [779, 343] on p "Any spare time I had on hand was usually spent either at band practice or rehea…" at bounding box center [619, 363] width 648 height 40
click at [935, 343] on p "Any spare time I had on hand was usually spent either at band practice or rehea…" at bounding box center [619, 363] width 648 height 40
click at [730, 343] on p "Any spare time I had on hand was usually spent either at band practice or rehea…" at bounding box center [619, 363] width 648 height 40
click at [933, 343] on p "Any spare time I had on hand was usually spent either at band practice or rehea…" at bounding box center [619, 363] width 648 height 40
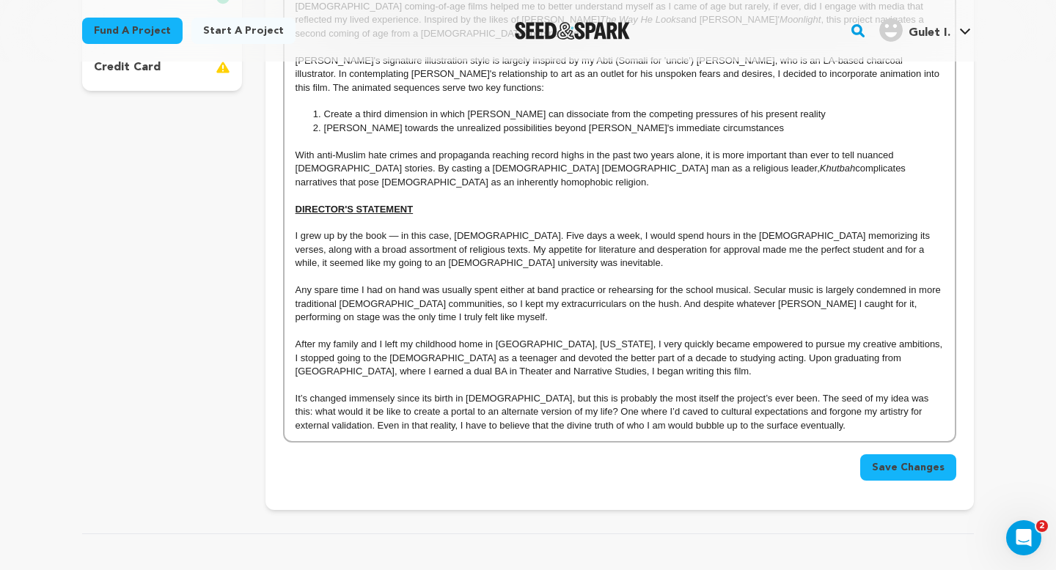
scroll to position [468, 0]
drag, startPoint x: 536, startPoint y: 317, endPoint x: 496, endPoint y: 317, distance: 39.6
click at [496, 337] on p "After my family and I left my childhood home in [GEOGRAPHIC_DATA], [US_STATE], …" at bounding box center [619, 357] width 648 height 40
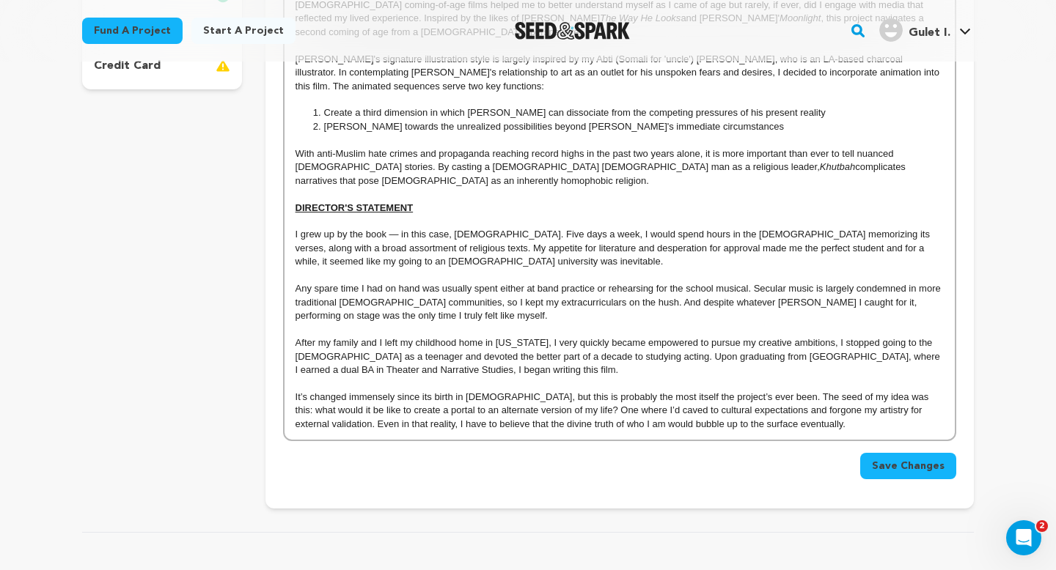
click at [810, 337] on p "After my family and I left my childhood home in [US_STATE], I very quickly beca…" at bounding box center [619, 357] width 648 height 40
click at [818, 337] on p "After my family and I left my childhood home in [US_STATE], I very quickly beca…" at bounding box center [619, 357] width 648 height 40
drag, startPoint x: 417, startPoint y: 331, endPoint x: 359, endPoint y: 331, distance: 58.7
click at [359, 337] on p "After my family and I left my childhood home in [US_STATE], I very quickly beca…" at bounding box center [619, 357] width 648 height 40
drag, startPoint x: 872, startPoint y: 317, endPoint x: 815, endPoint y: 317, distance: 56.5
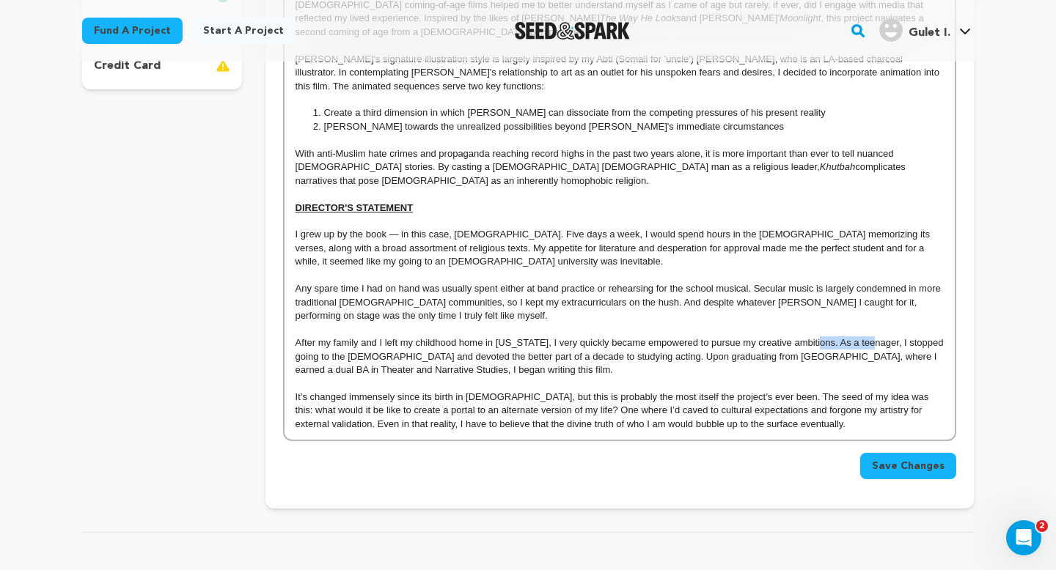
click at [815, 337] on p "After my family and I left my childhood home in [US_STATE], I very quickly beca…" at bounding box center [619, 357] width 648 height 40
click at [839, 377] on p at bounding box center [619, 383] width 648 height 13
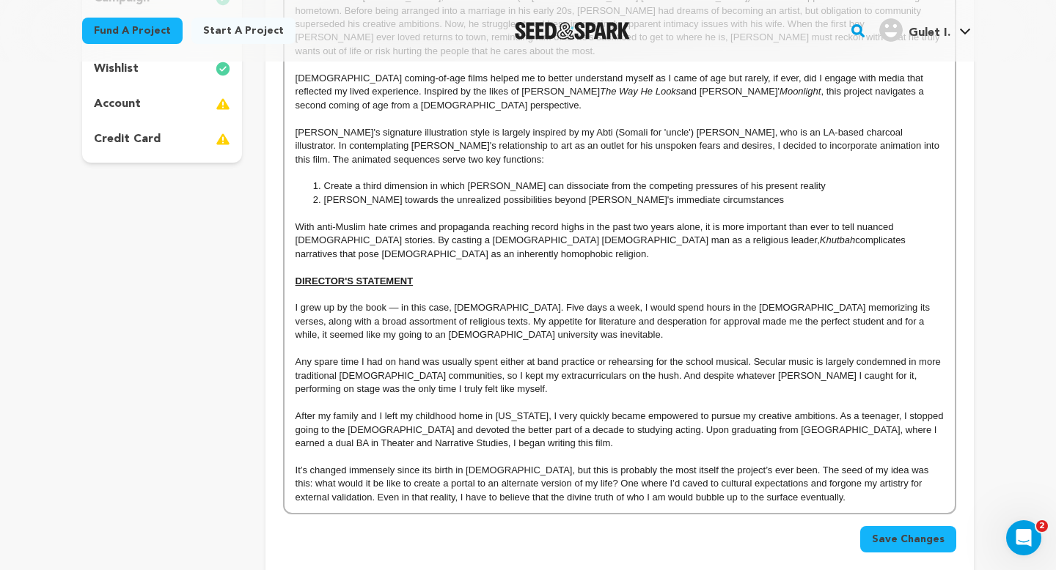
scroll to position [383, 0]
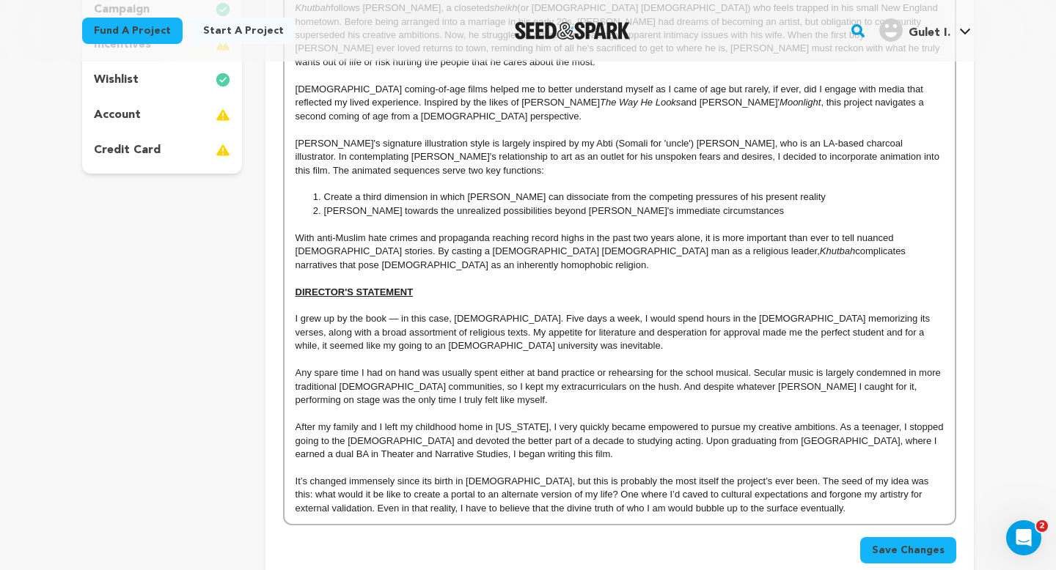
click at [870, 371] on p "Any spare time I had on hand was usually spent either at band practice or rehea…" at bounding box center [619, 387] width 648 height 40
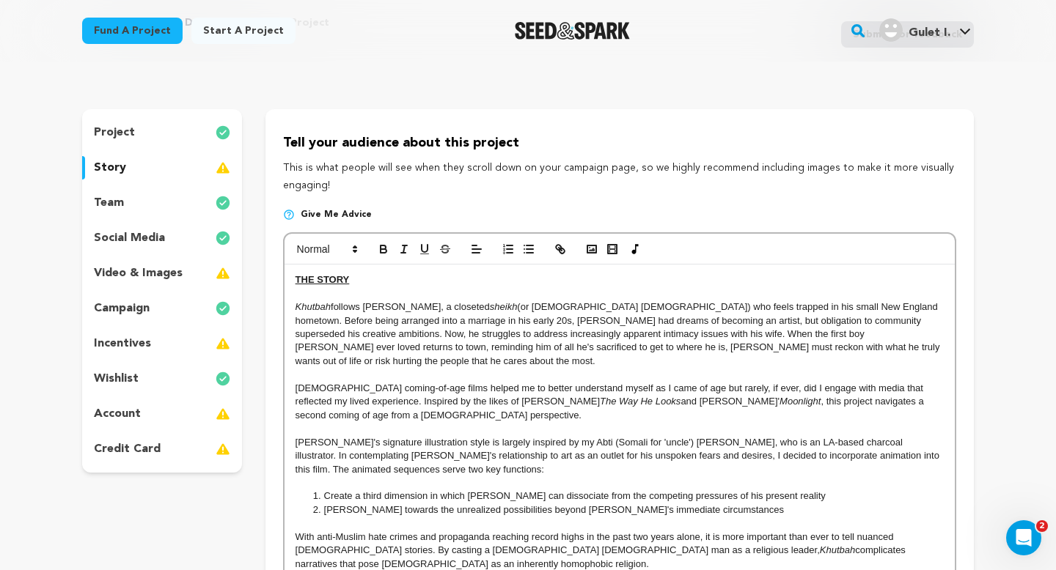
scroll to position [82, 0]
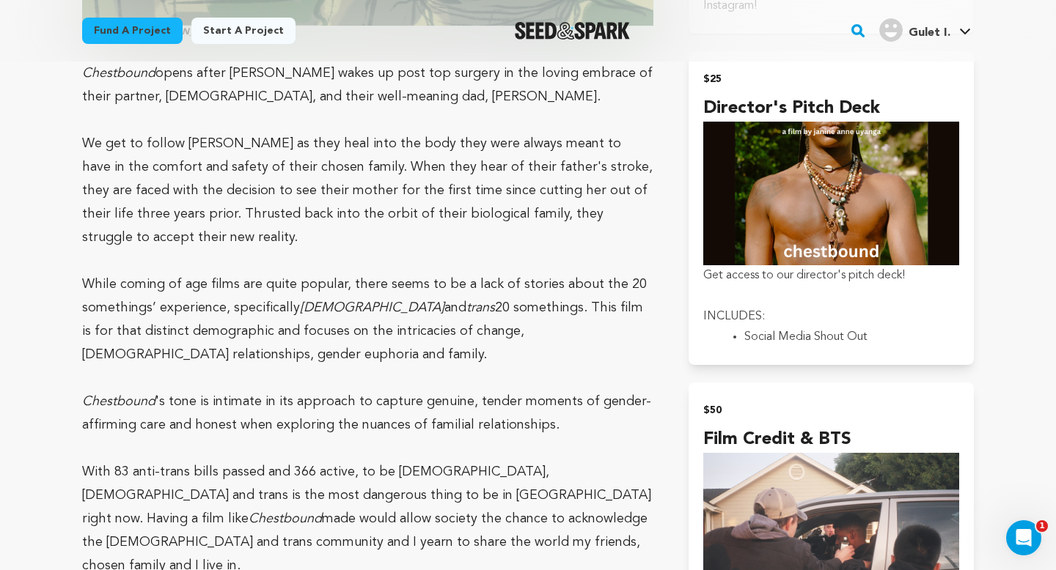
scroll to position [1324, 0]
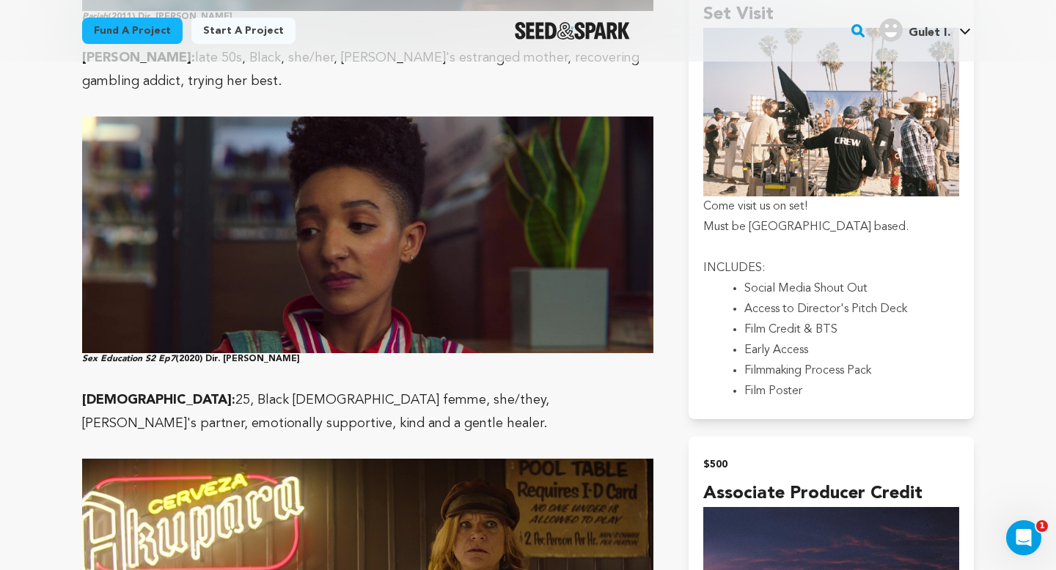
scroll to position [2986, 0]
